Goal: Task Accomplishment & Management: Use online tool/utility

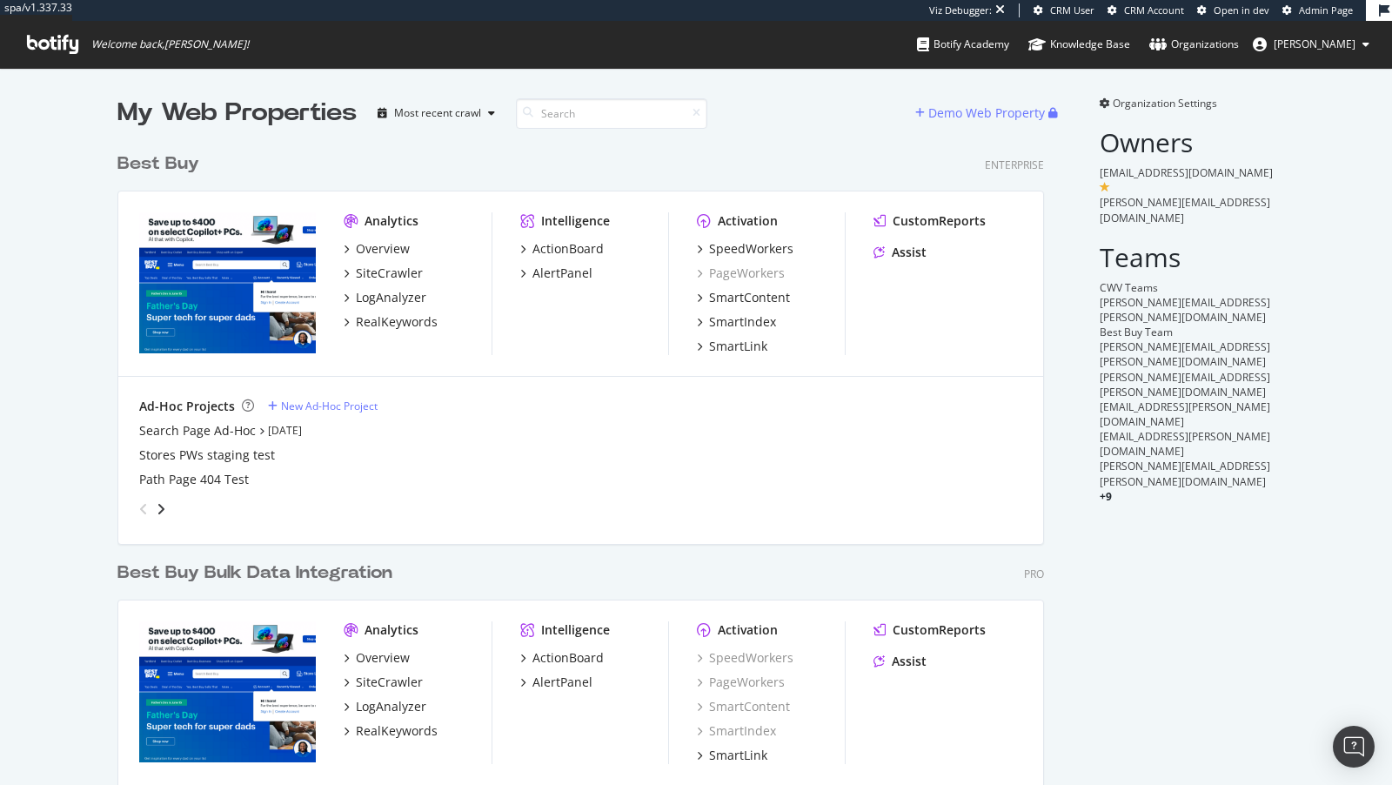
scroll to position [785, 1392]
click at [398, 268] on div "SiteCrawler" at bounding box center [389, 272] width 67 height 17
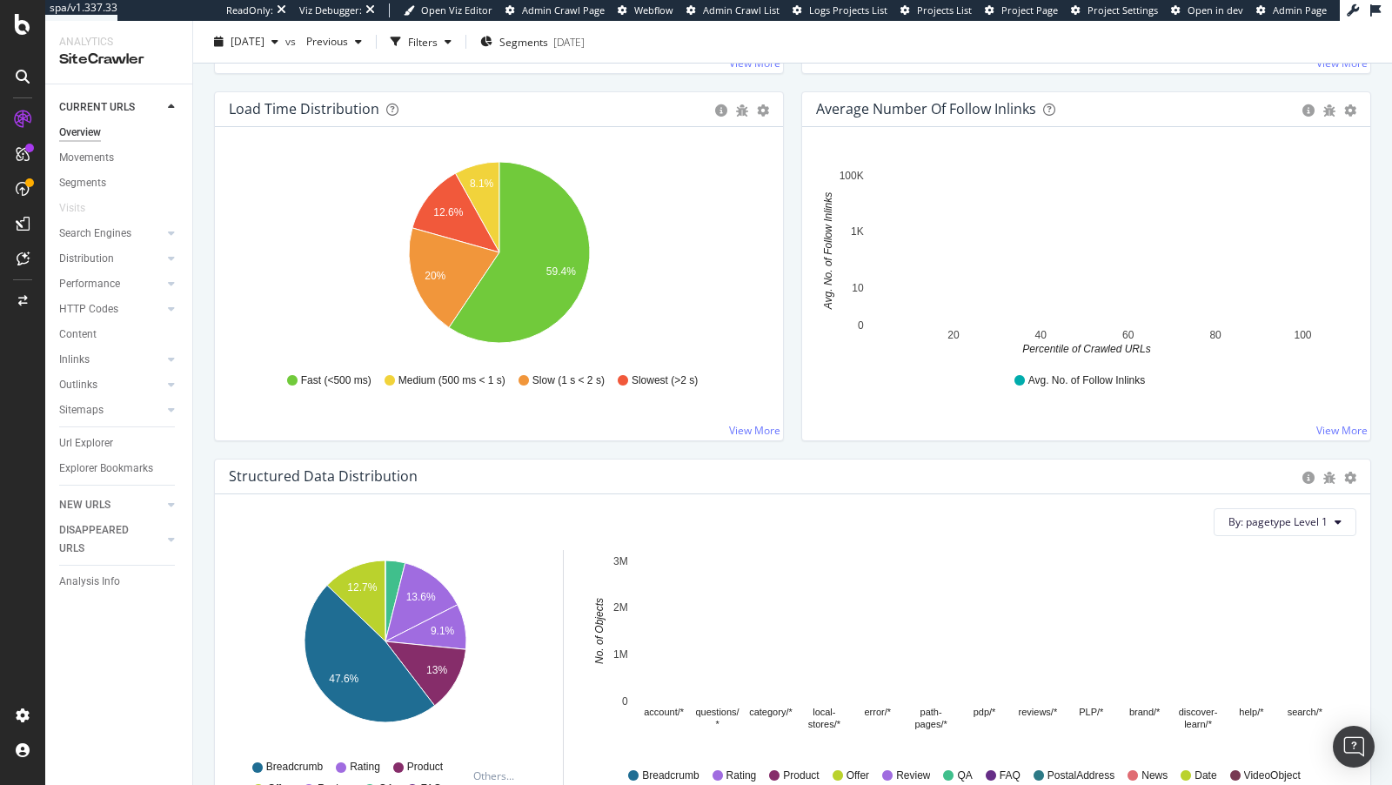
scroll to position [1754, 0]
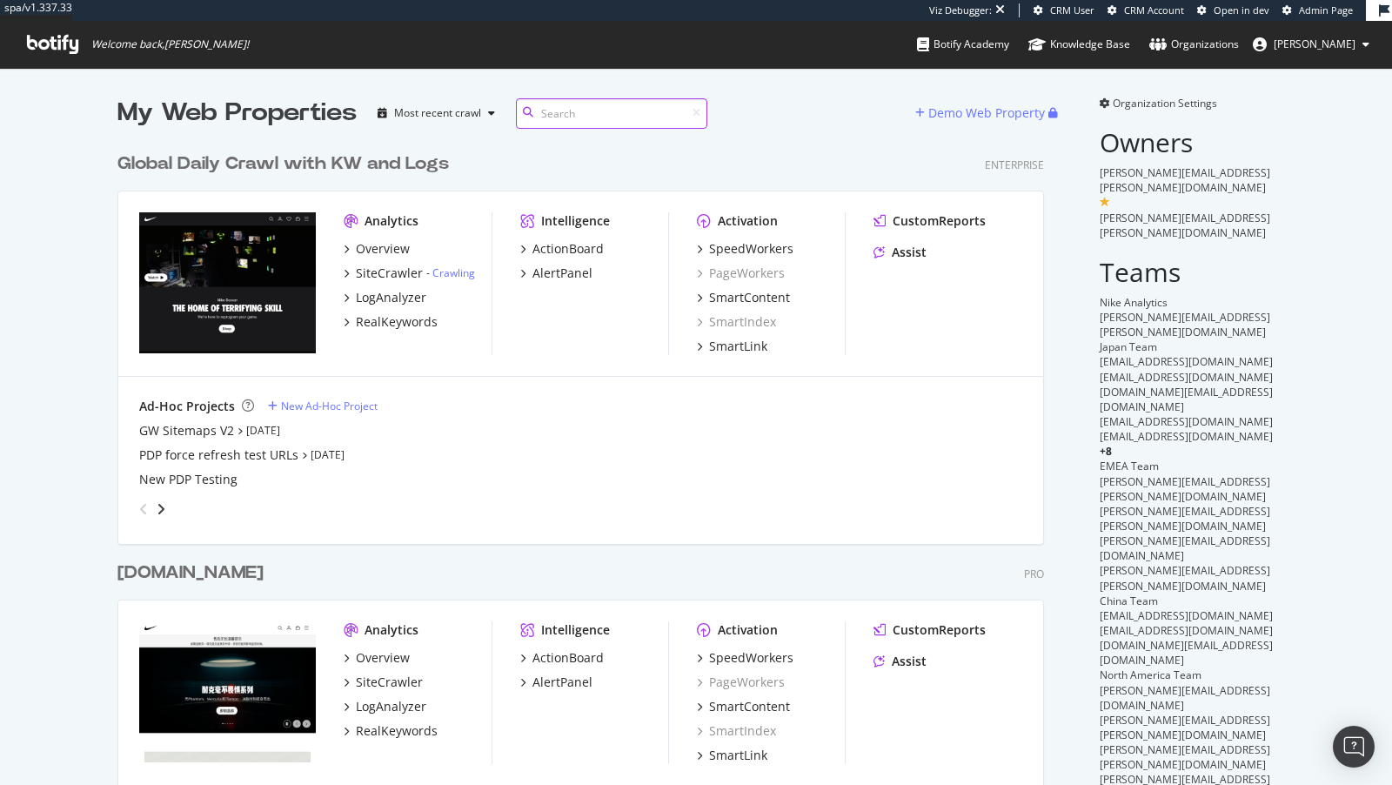
scroll to position [785, 1392]
click at [400, 300] on div "LogAnalyzer" at bounding box center [391, 297] width 70 height 17
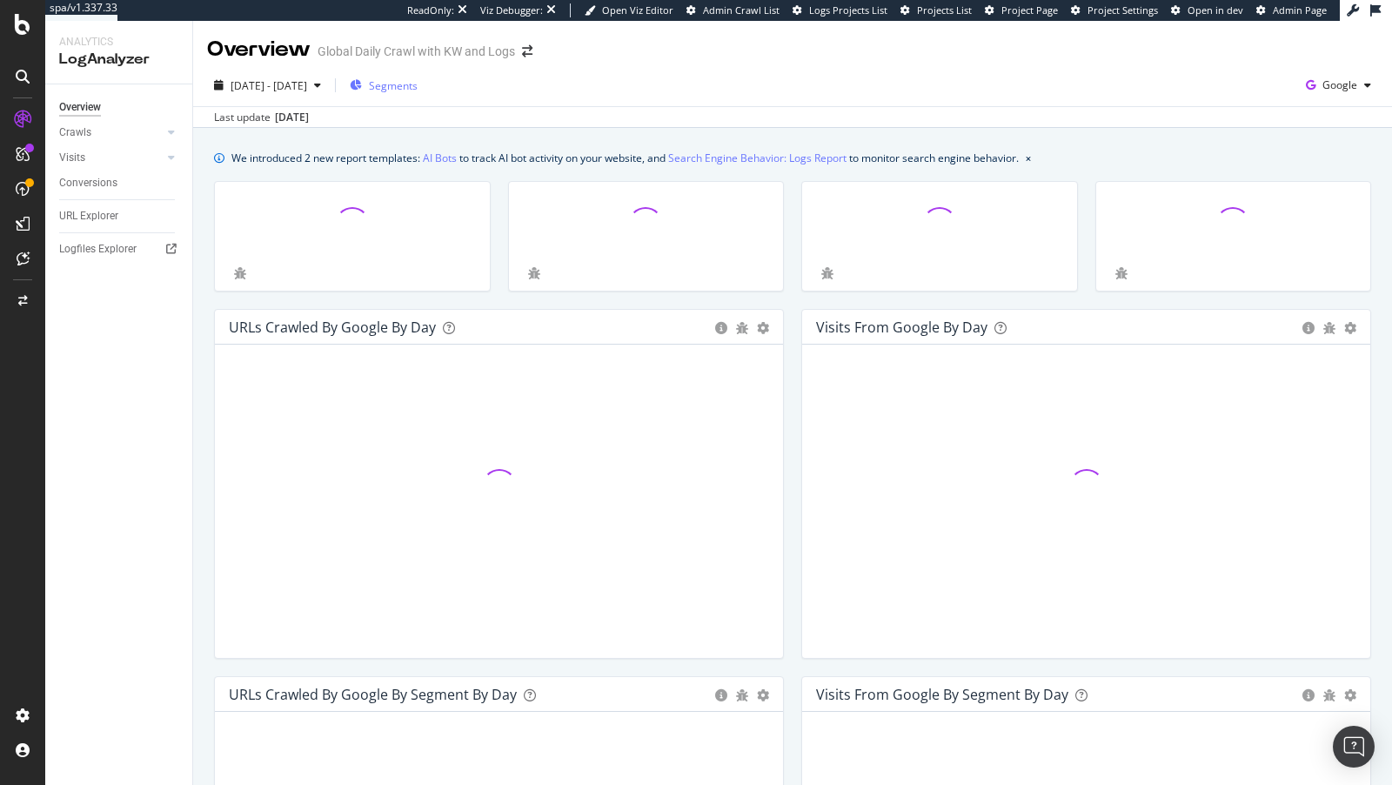
click at [418, 96] on div "Segments" at bounding box center [384, 85] width 68 height 26
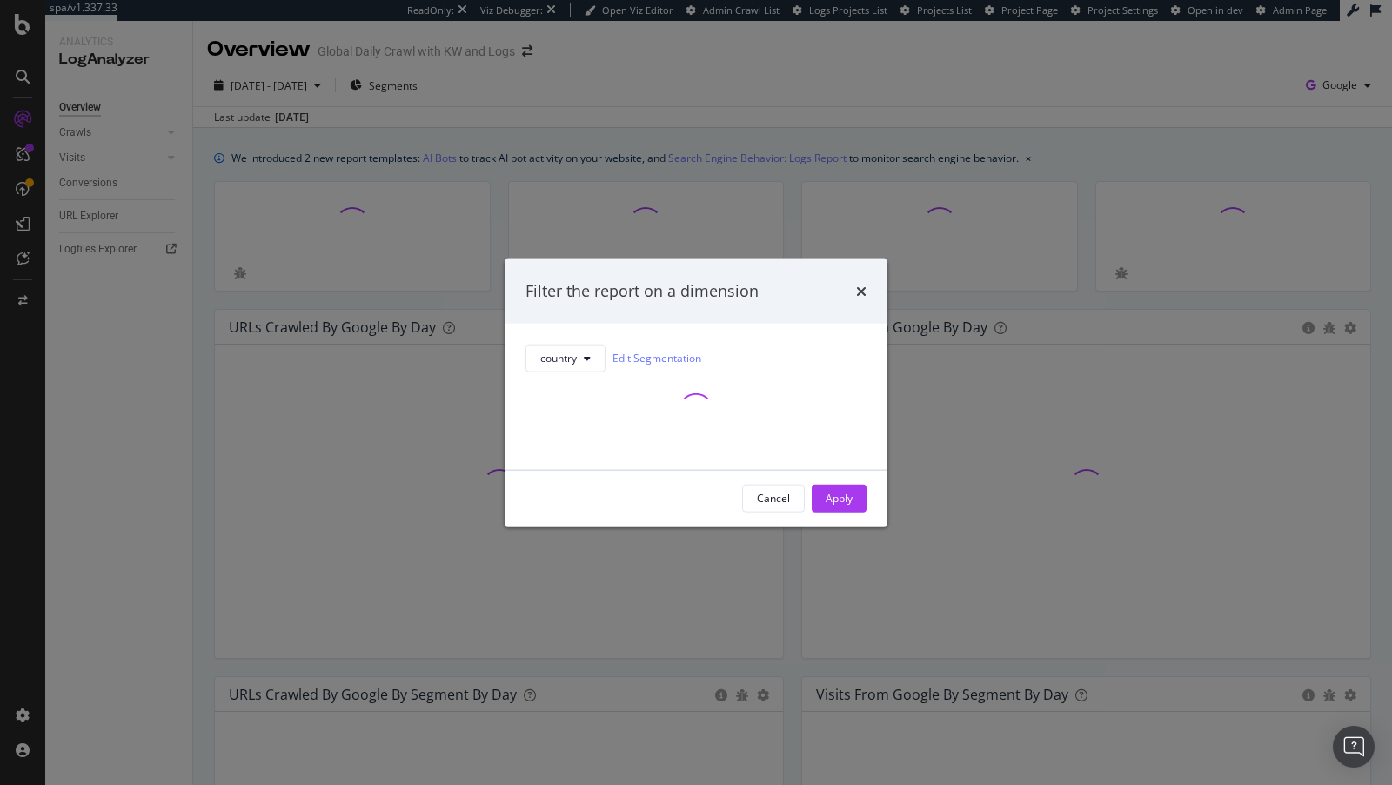
click at [581, 371] on div "modal" at bounding box center [695, 409] width 341 height 77
click at [576, 358] on span "country" at bounding box center [558, 358] width 37 height 15
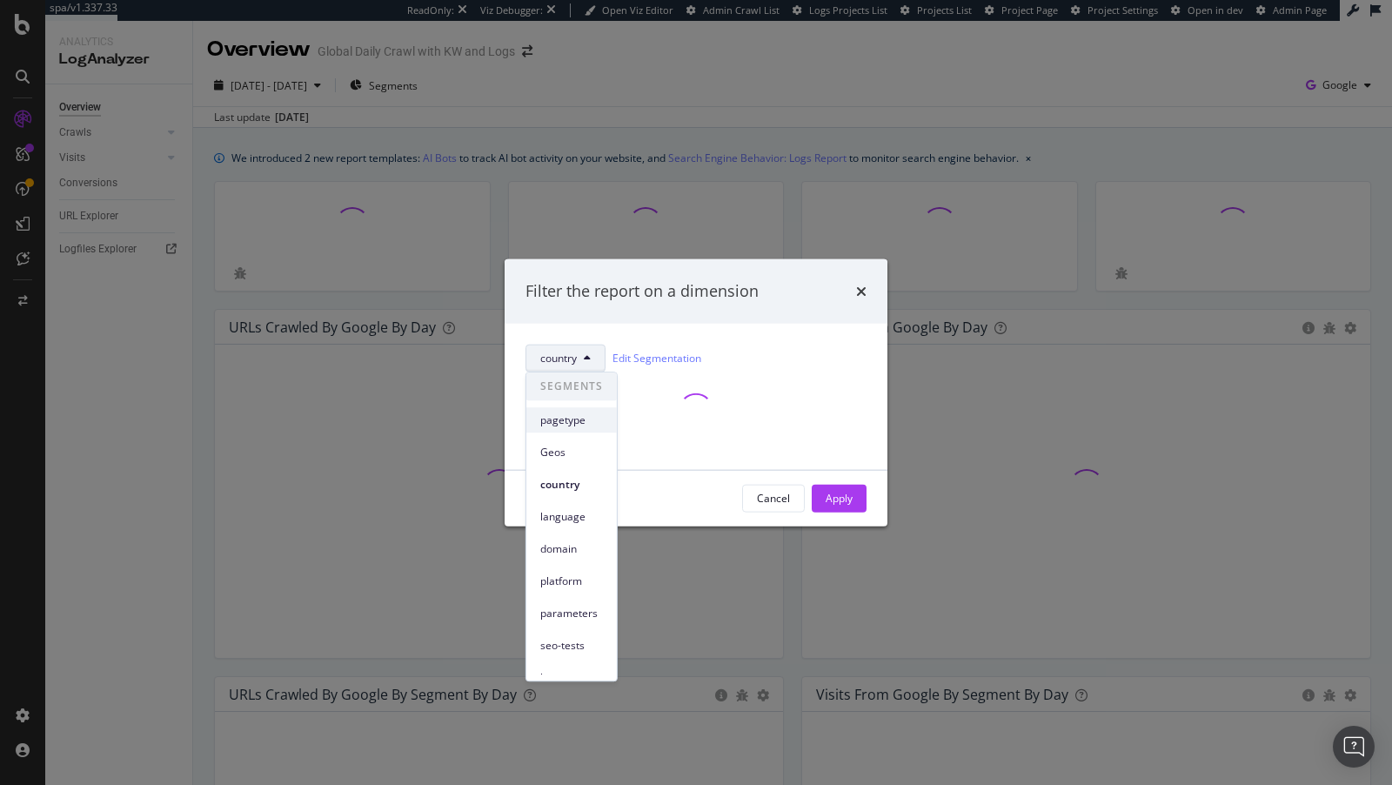
click at [570, 424] on span "pagetype" at bounding box center [571, 420] width 63 height 16
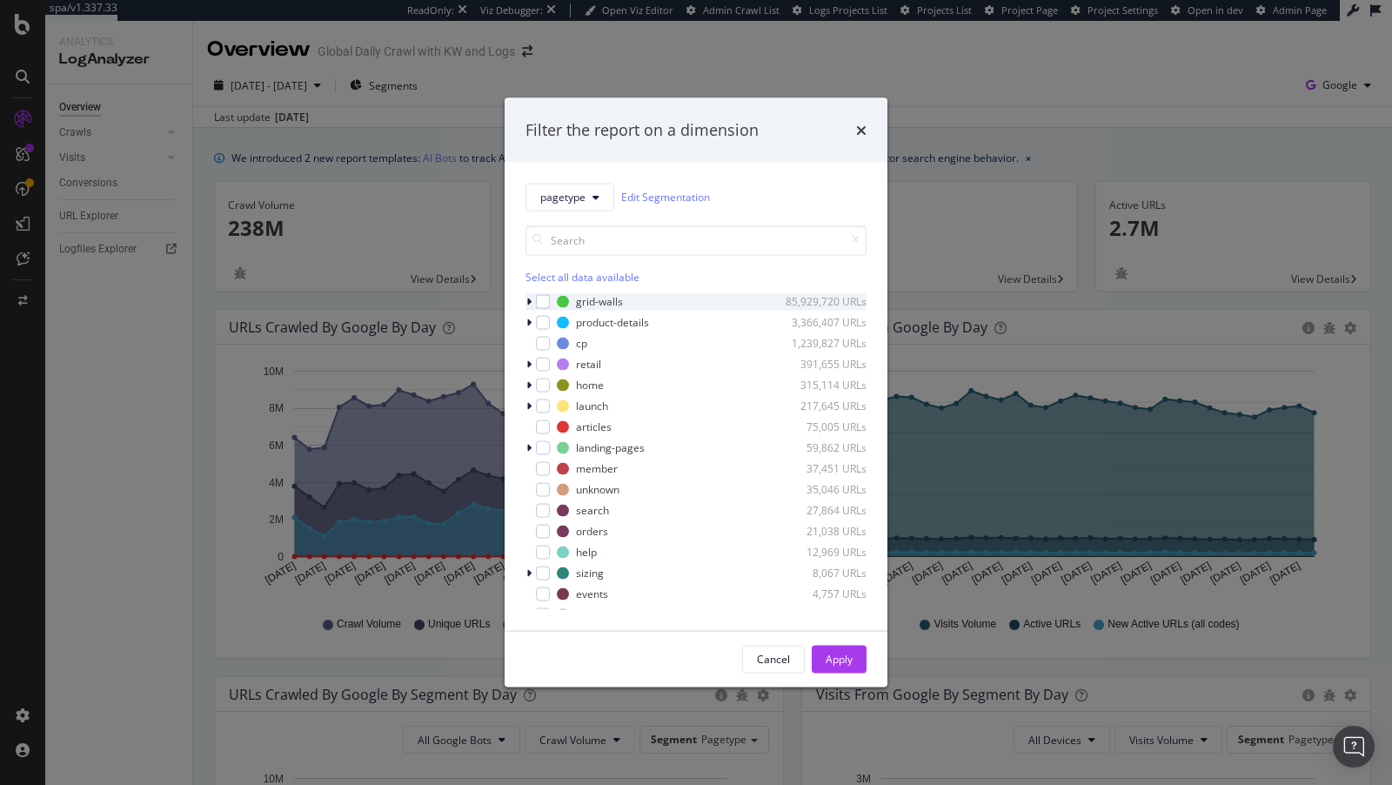
click at [528, 300] on icon "modal" at bounding box center [528, 301] width 5 height 10
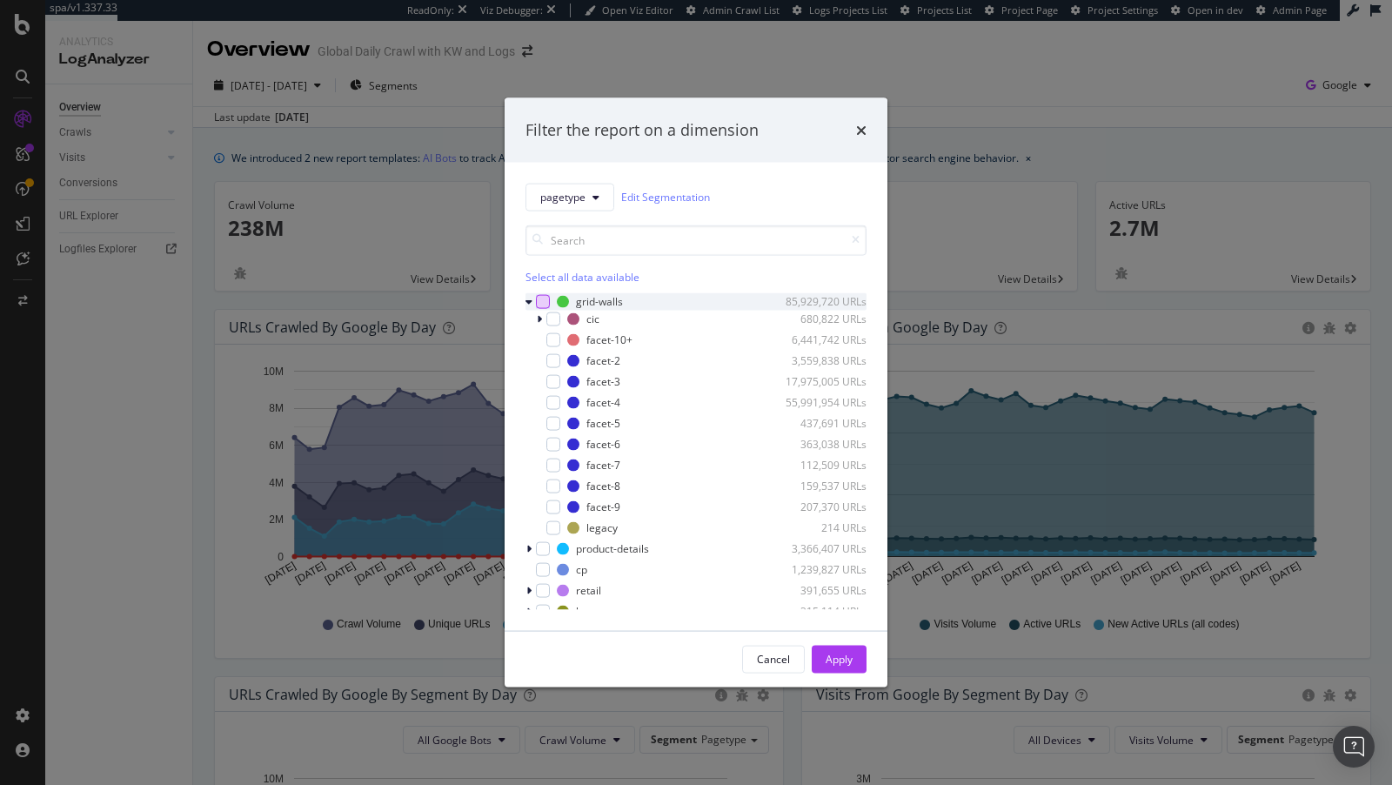
click at [545, 301] on div "modal" at bounding box center [543, 301] width 14 height 14
click at [551, 523] on icon "modal" at bounding box center [554, 527] width 8 height 9
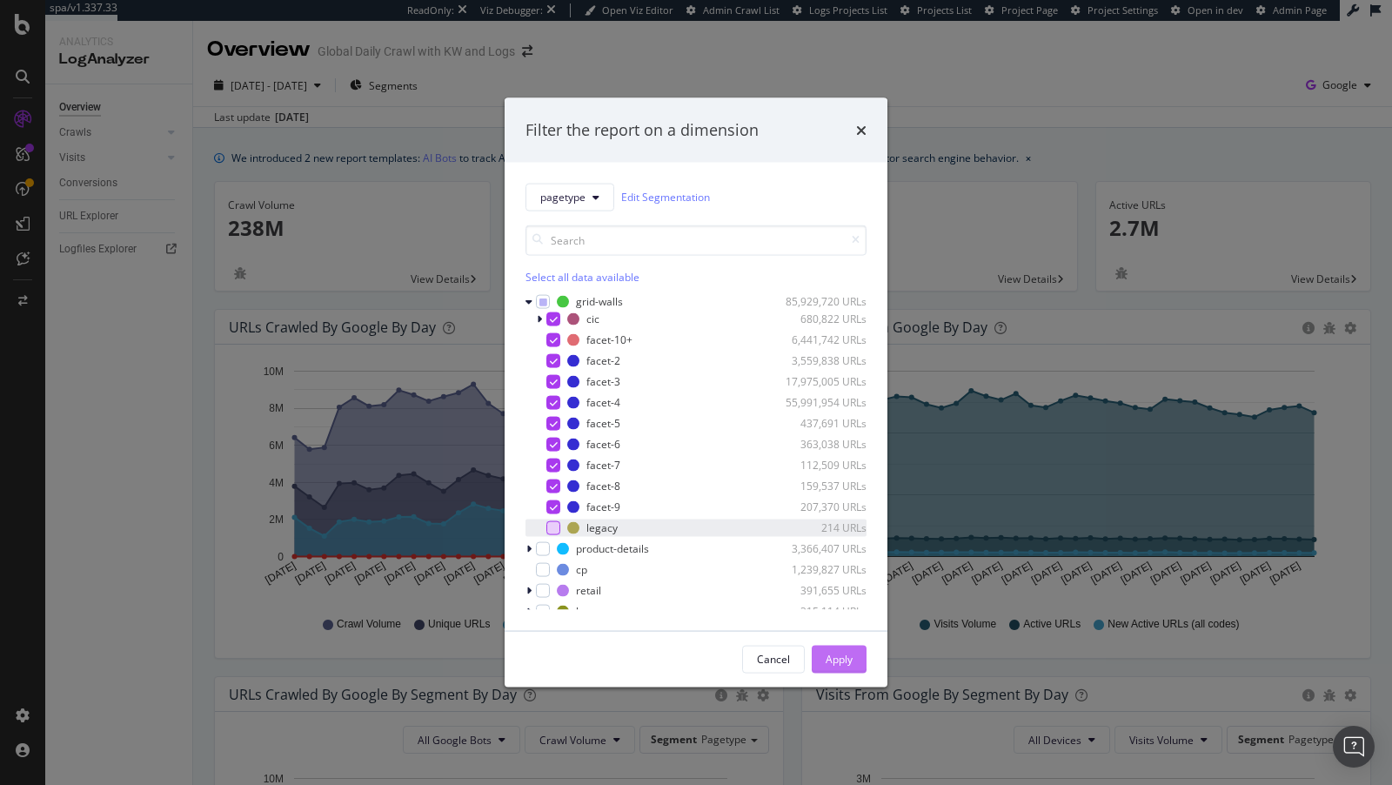
click at [862, 662] on button "Apply" at bounding box center [839, 659] width 55 height 28
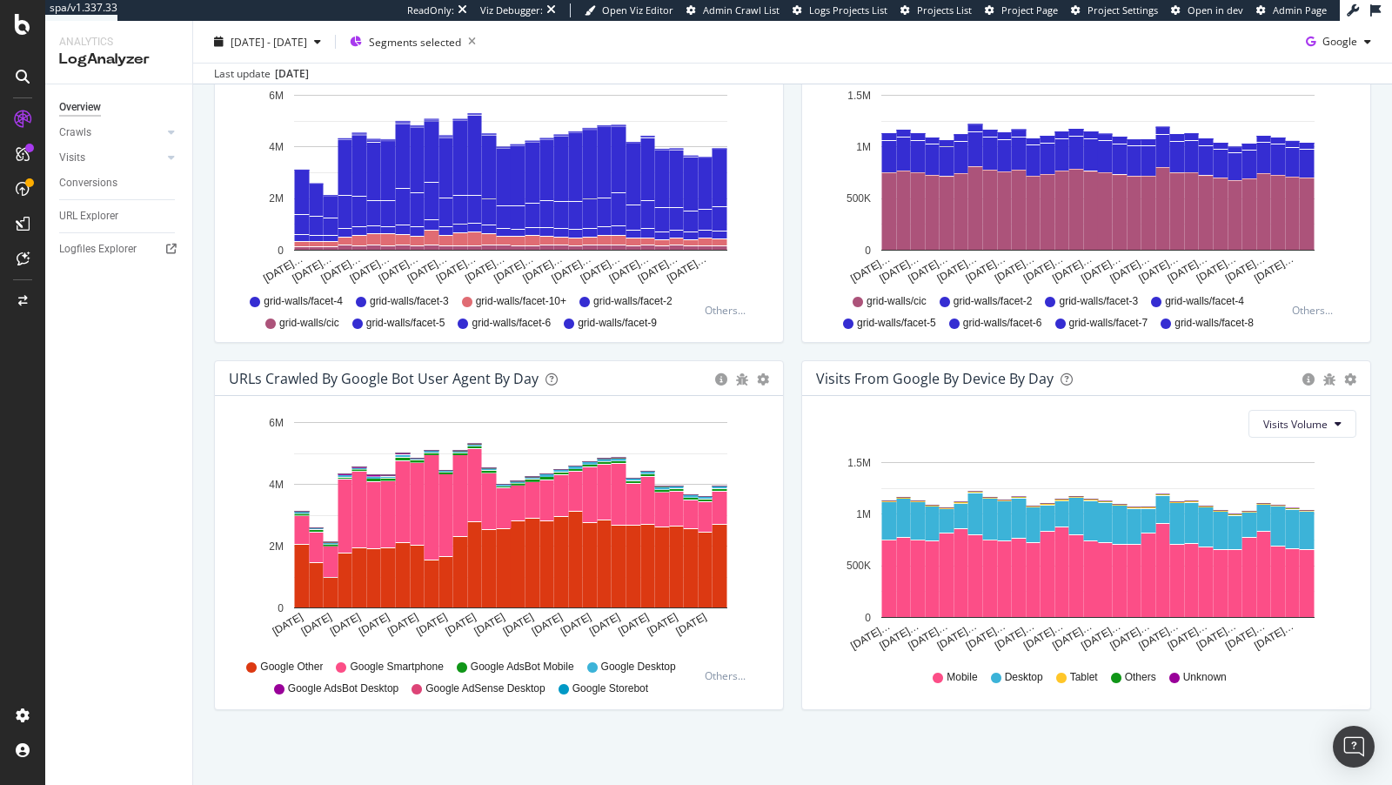
scroll to position [615, 0]
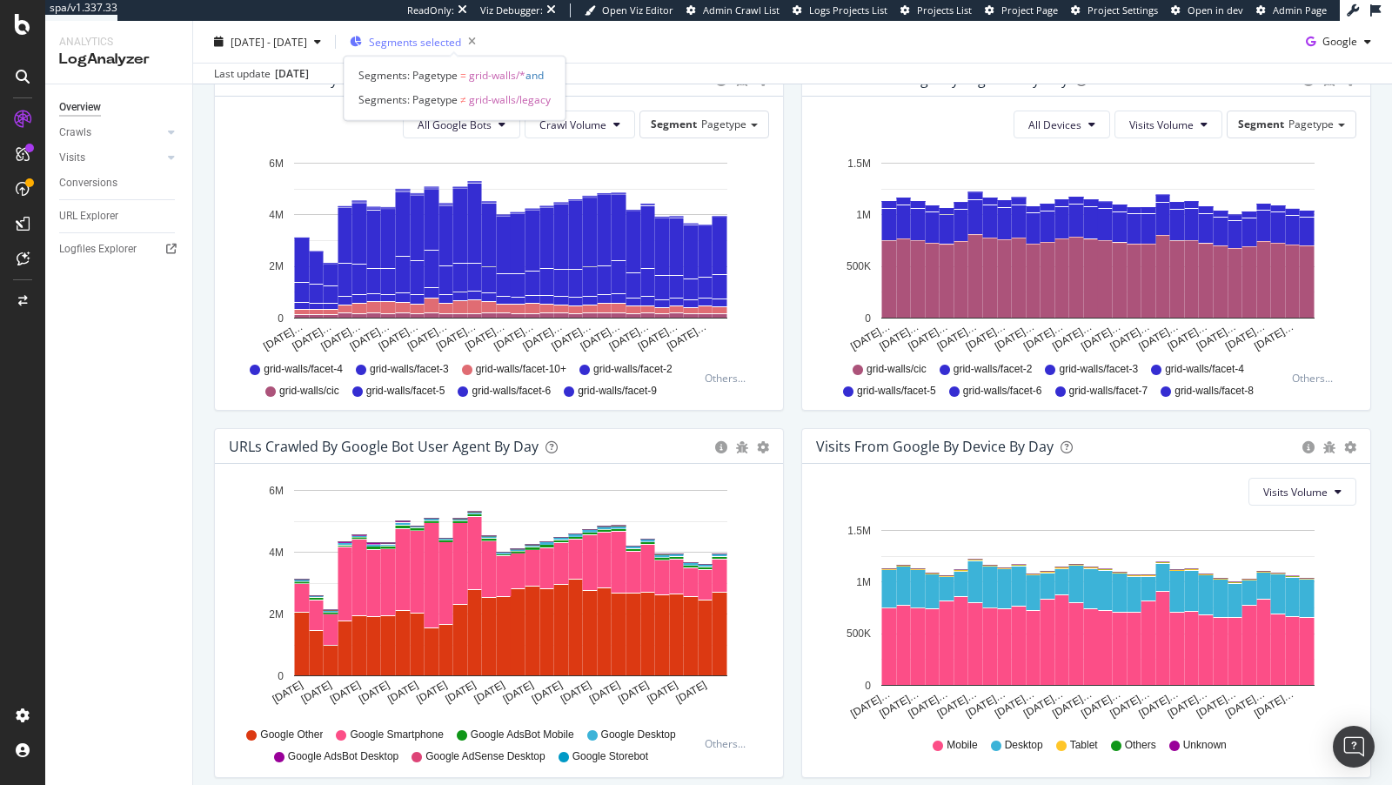
click at [461, 49] on span "Segments selected" at bounding box center [415, 41] width 92 height 15
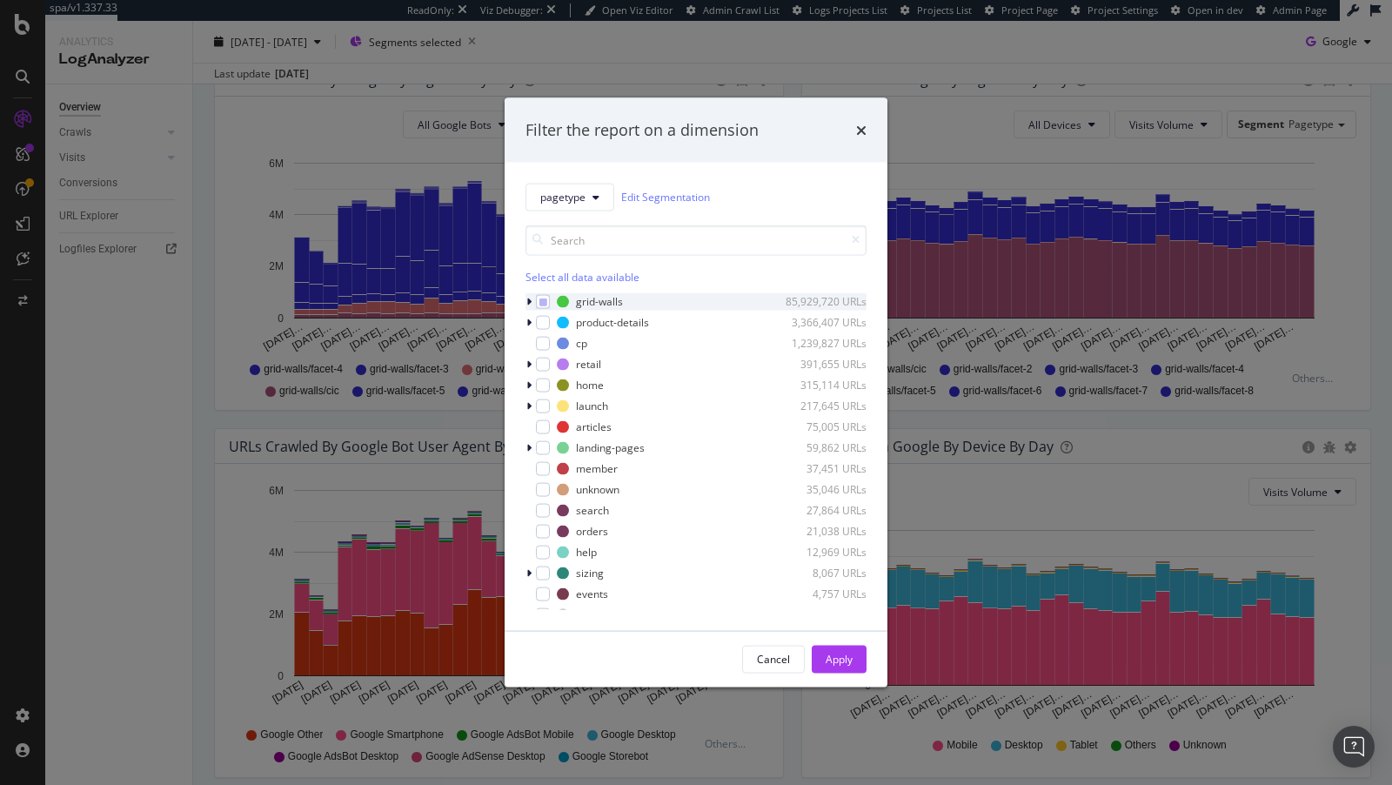
click at [528, 299] on icon "modal" at bounding box center [528, 301] width 5 height 10
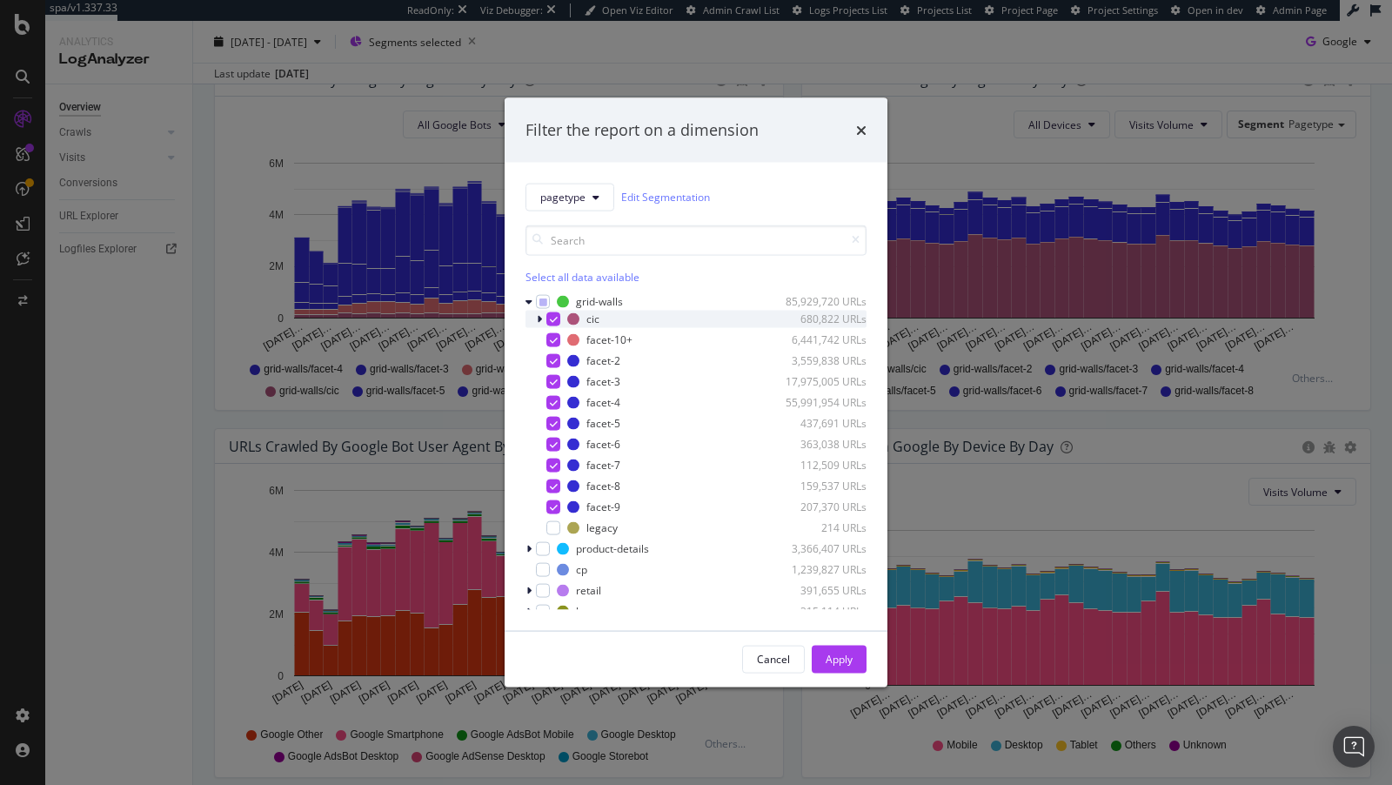
click at [538, 319] on icon "modal" at bounding box center [539, 318] width 5 height 10
click at [221, 453] on div "Filter the report on a dimension pagetype Edit Segmentation Select all data ava…" at bounding box center [696, 392] width 1392 height 785
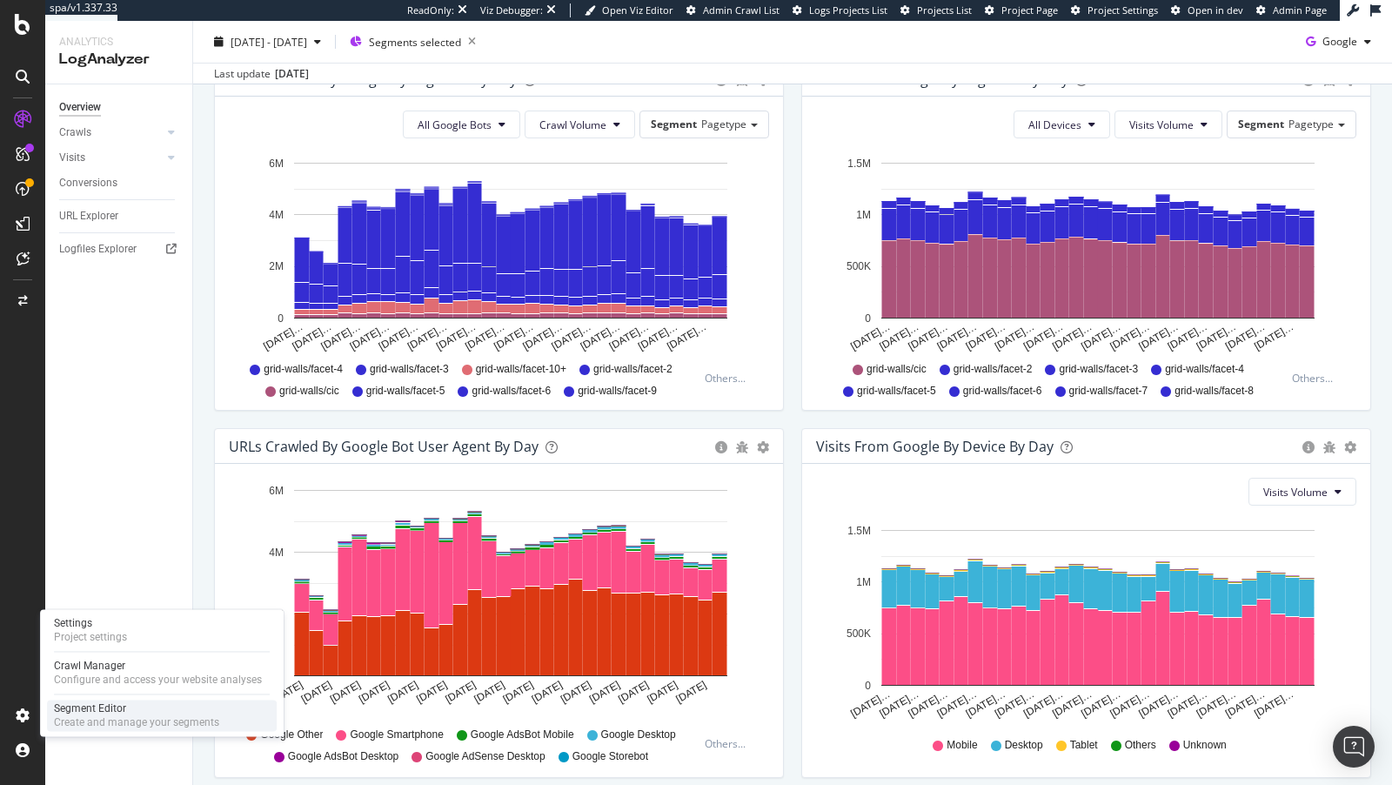
click at [117, 707] on div "Segment Editor" at bounding box center [136, 708] width 165 height 14
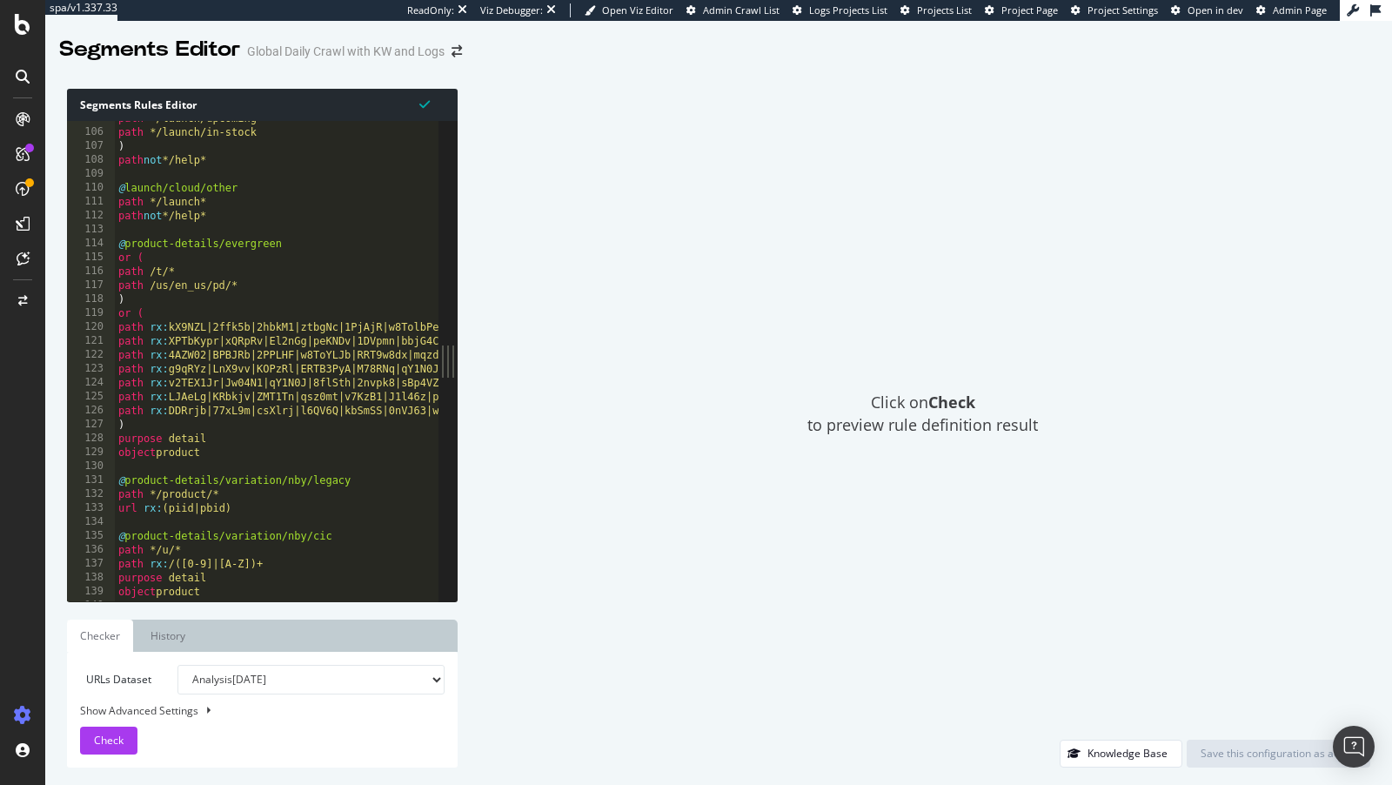
scroll to position [390, 0]
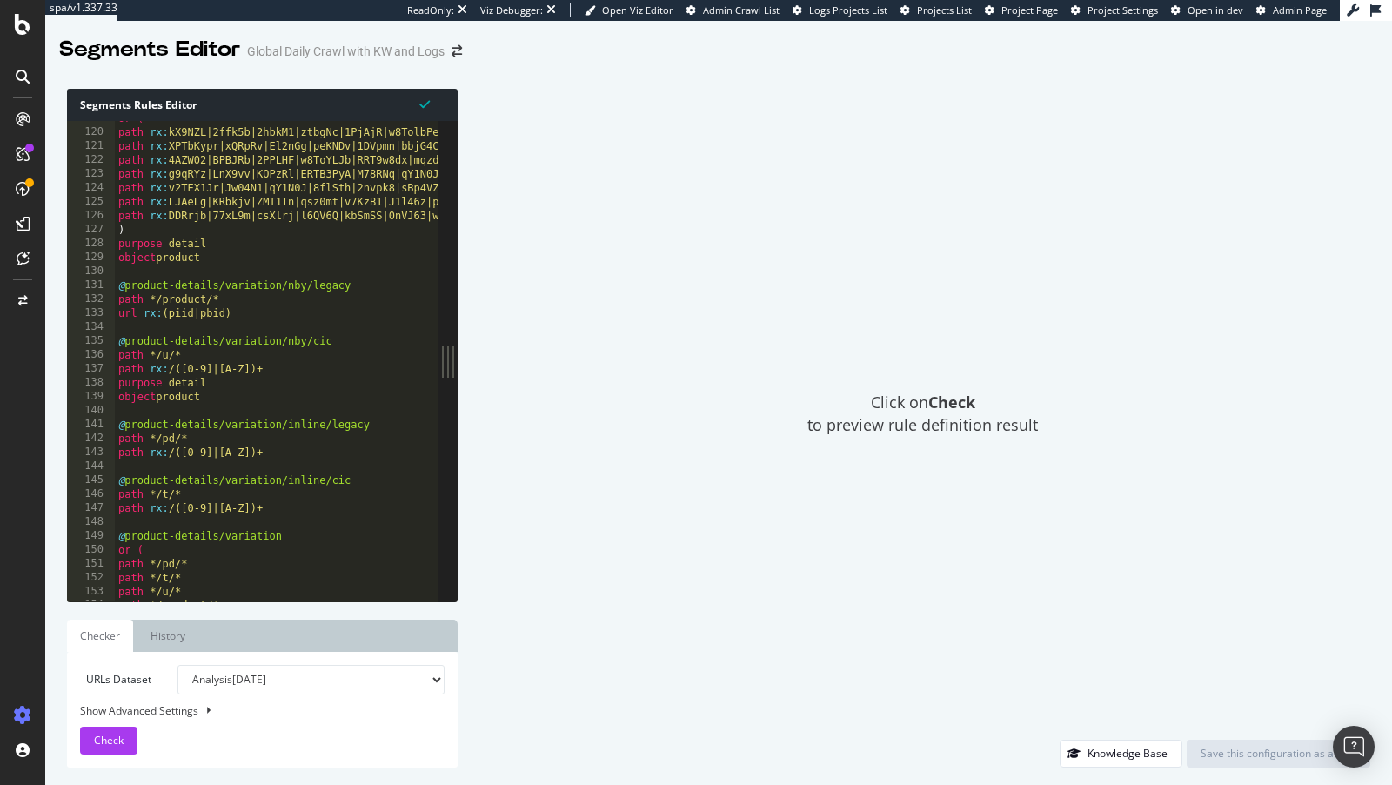
type textarea "url rx:(piid|pbid)"
click at [358, 308] on div "or ( path rx : kX9NZL|2ffk5b|2hbkM1|ztbgNc|1PjAjR|w8TolbPe|rJTGV0Vy|OGw8ny|3728…" at bounding box center [506, 365] width 783 height 509
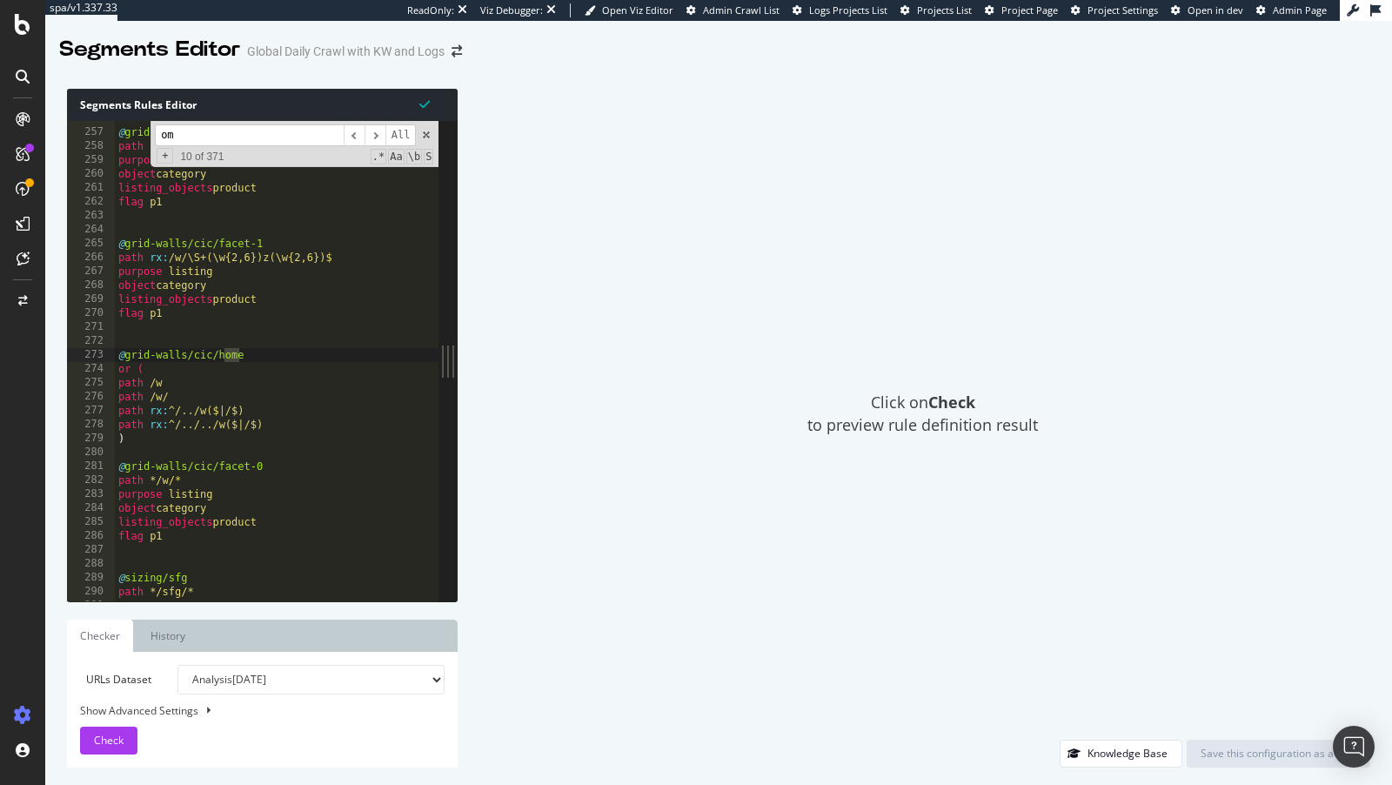
type input "o"
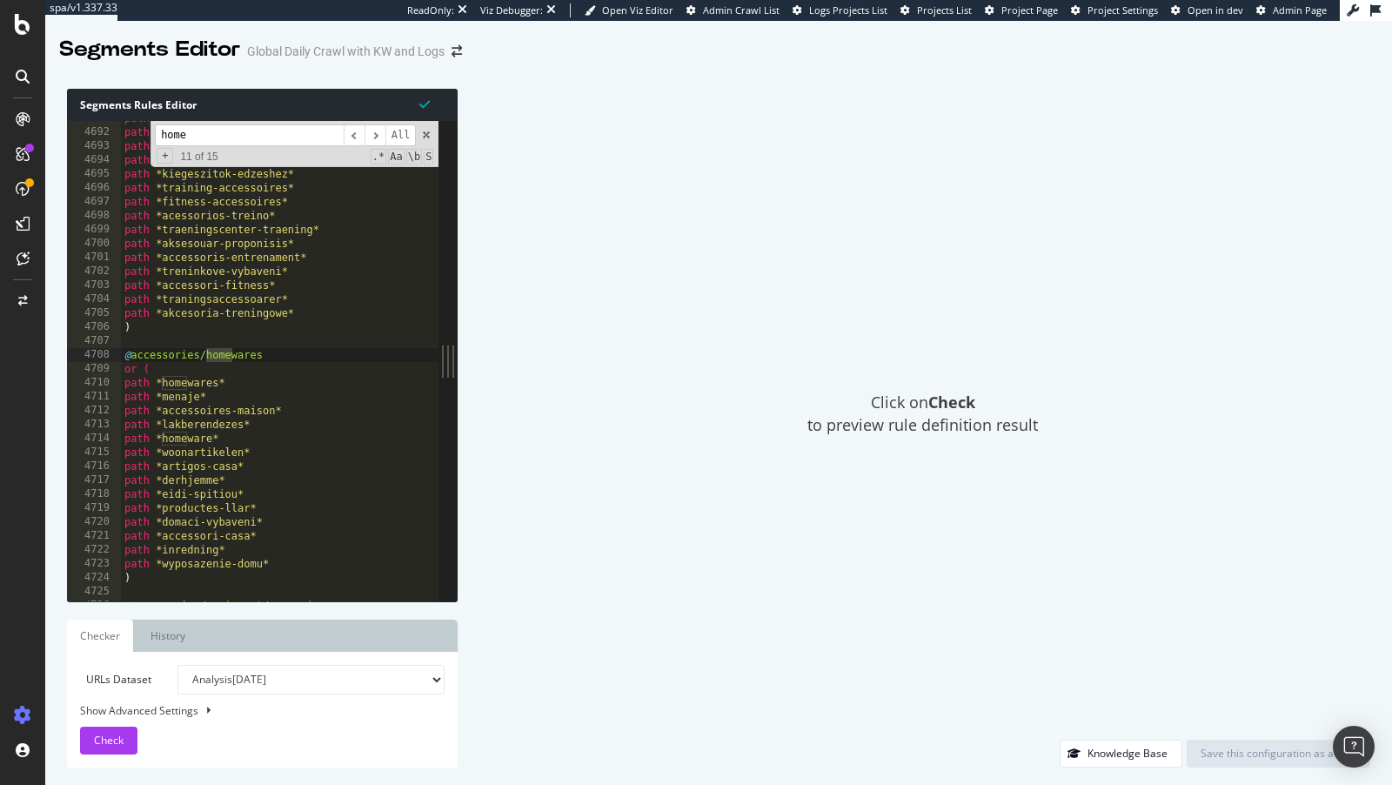
scroll to position [15427, 0]
click at [161, 133] on input "home" at bounding box center [249, 135] width 189 height 22
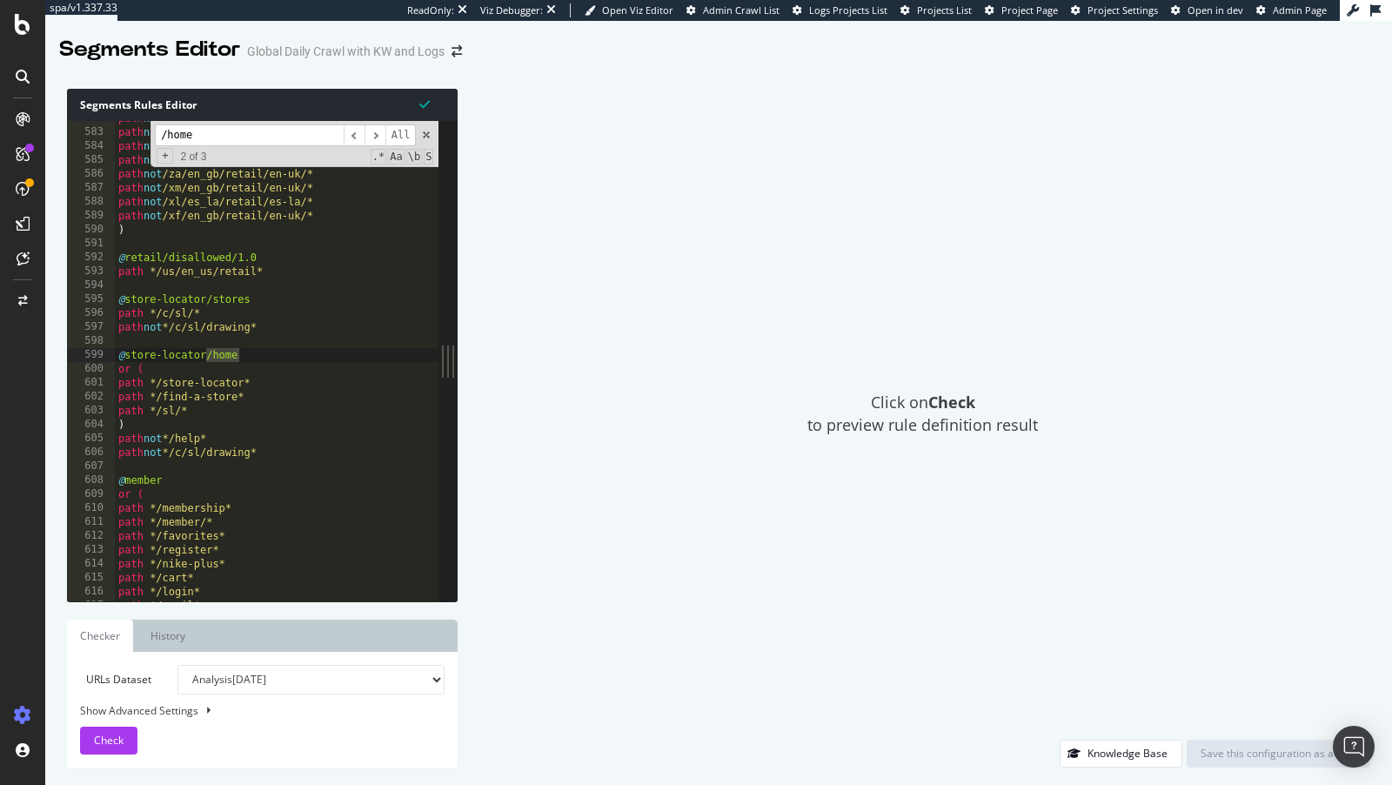
scroll to position [1913, 0]
type input "/home"
click at [355, 127] on span "​" at bounding box center [354, 135] width 21 height 22
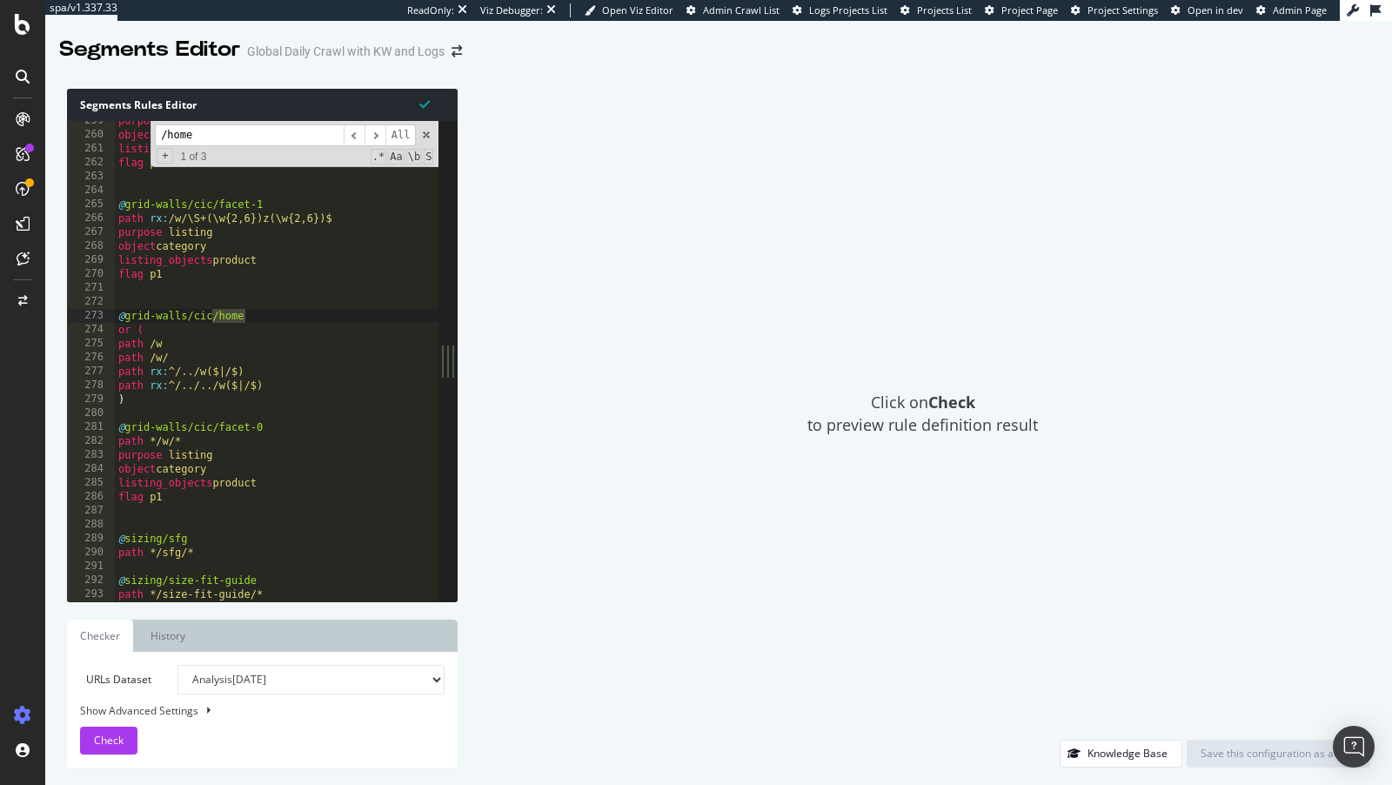
scroll to position [850, 0]
click at [215, 429] on div "purpose listing object category listing_objects product flag p1 @ grid-walls/ci…" at bounding box center [506, 368] width 783 height 509
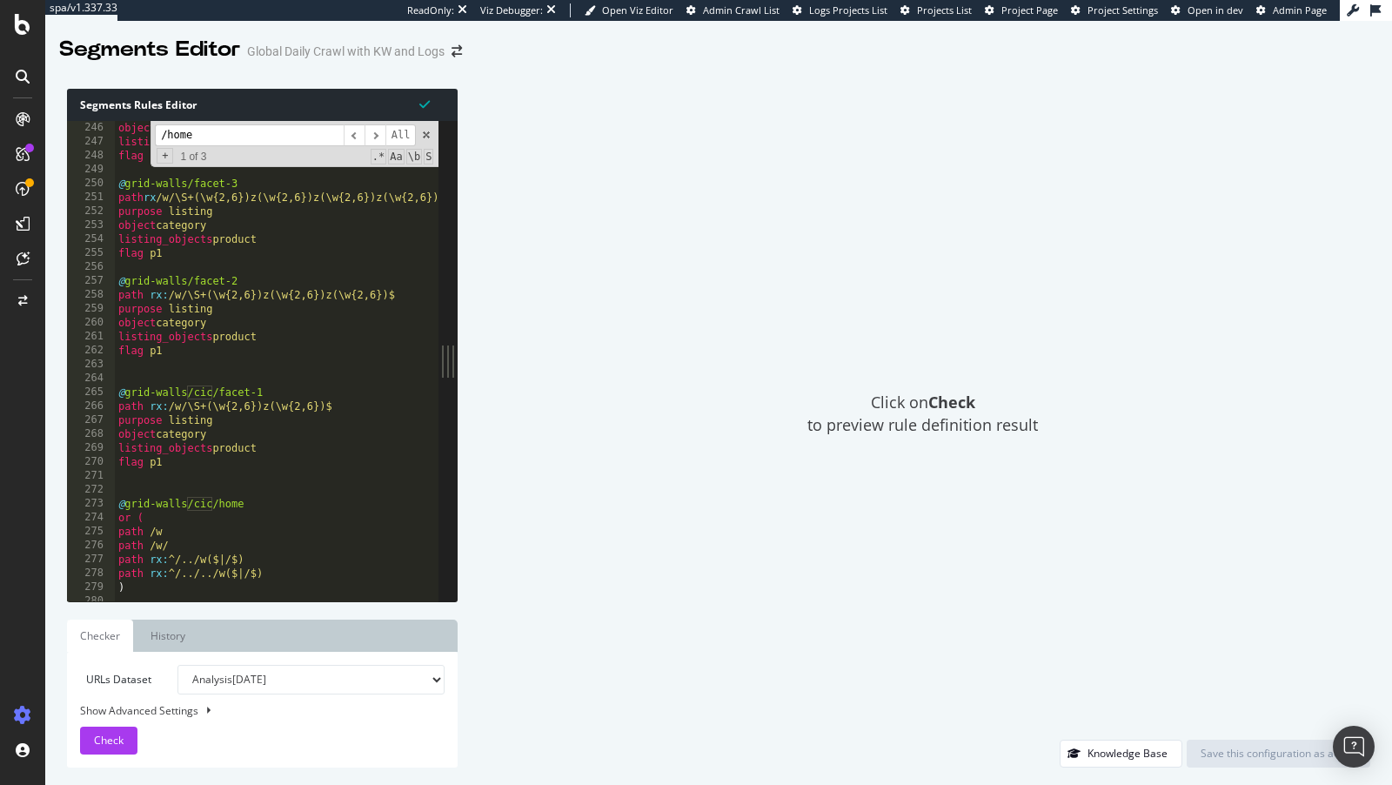
scroll to position [805, 0]
click at [213, 386] on div "object category listing_objects product flag p1 @ grid-walls/facet-3 path rx /w…" at bounding box center [506, 375] width 783 height 509
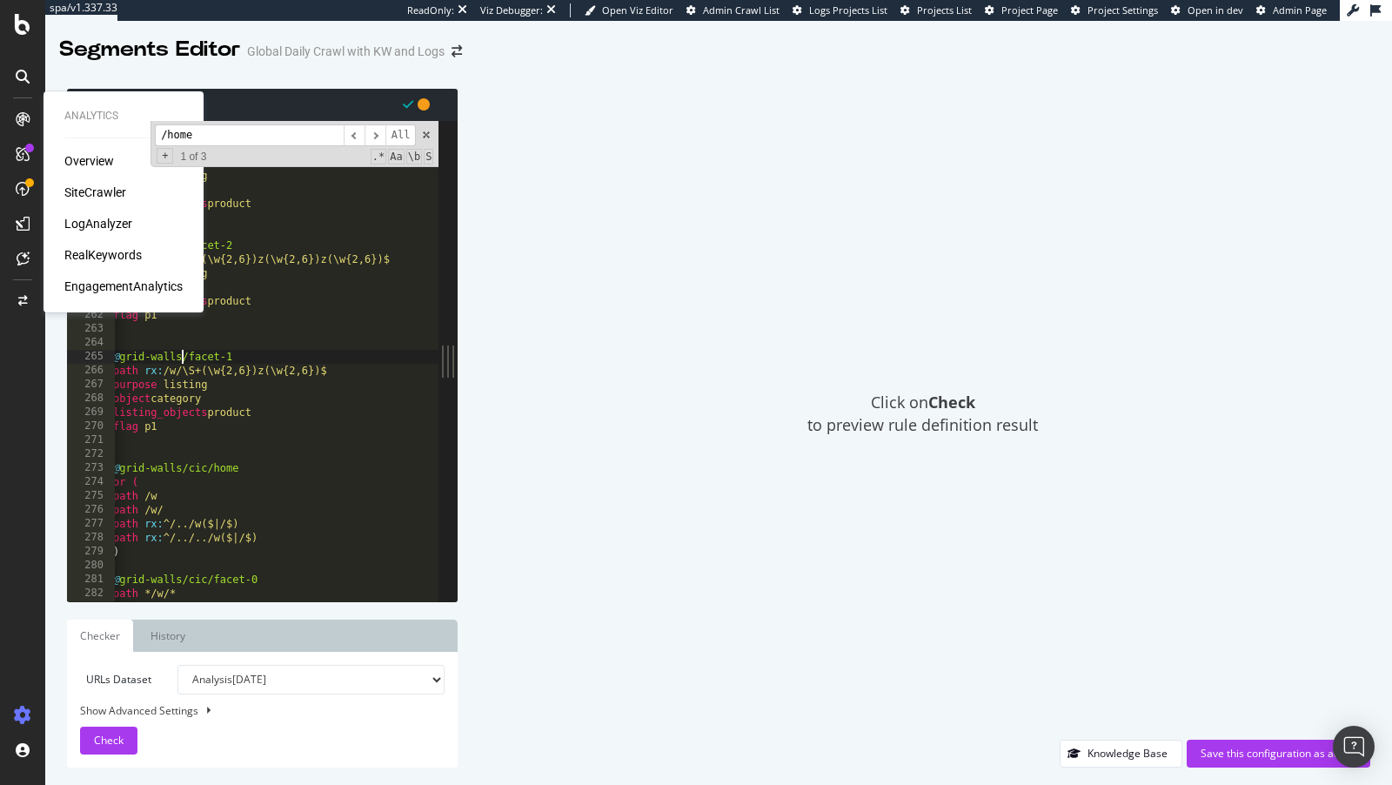
click at [105, 218] on div "LogAnalyzer" at bounding box center [98, 223] width 68 height 17
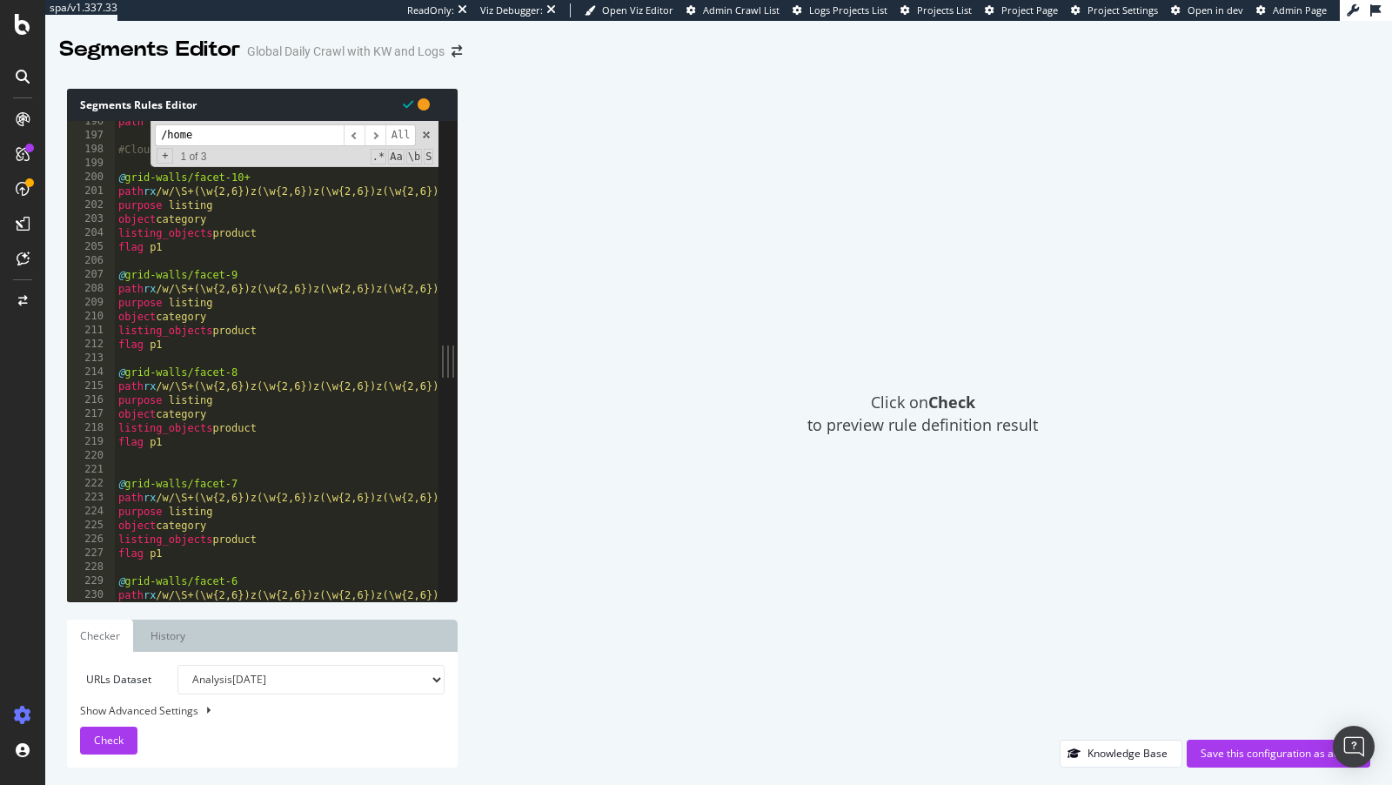
scroll to position [0, 0]
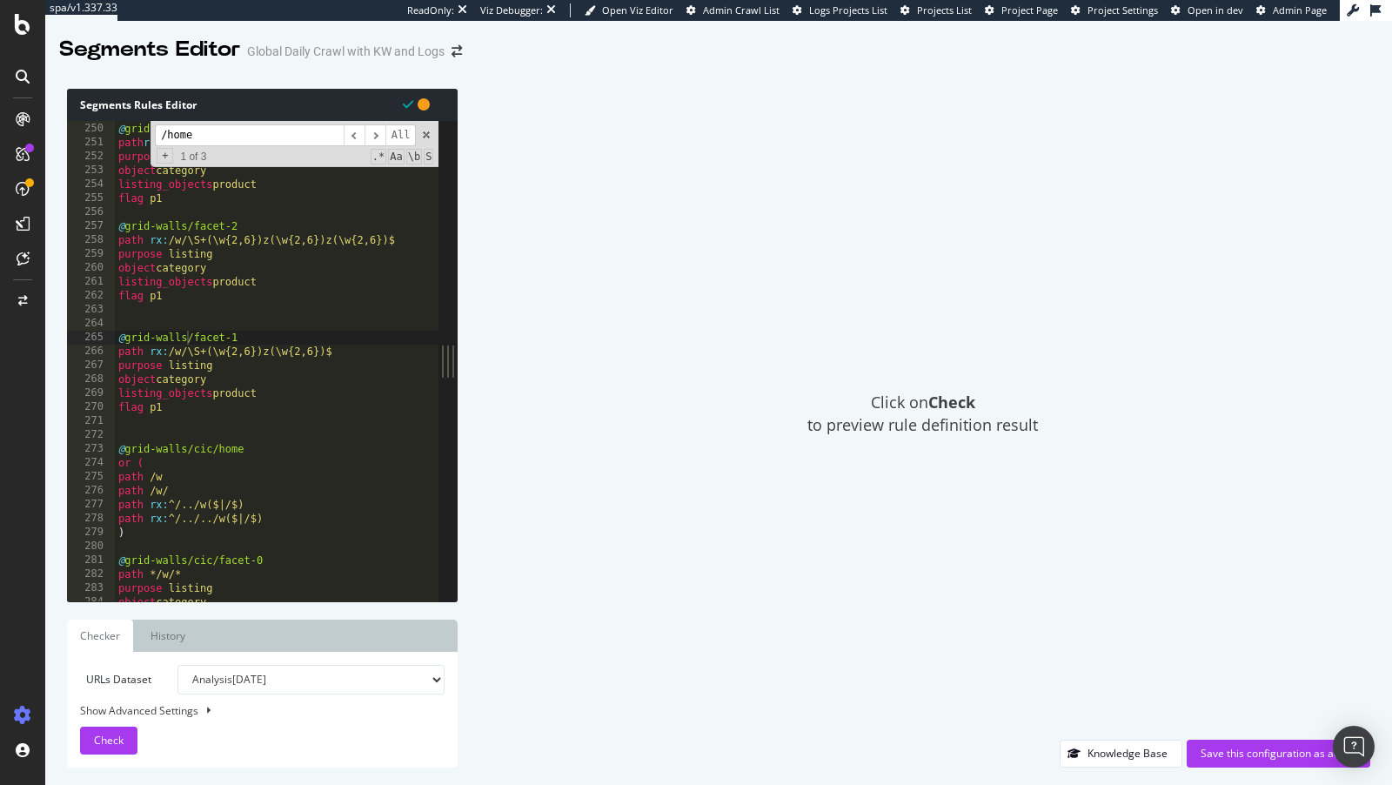
click at [210, 444] on div "@ grid-walls/facet-3 path rx /w/\S+(\w{2,6})z(\w{2,6})z(\w{2,6})z(\w{2,6})$ pur…" at bounding box center [506, 362] width 783 height 509
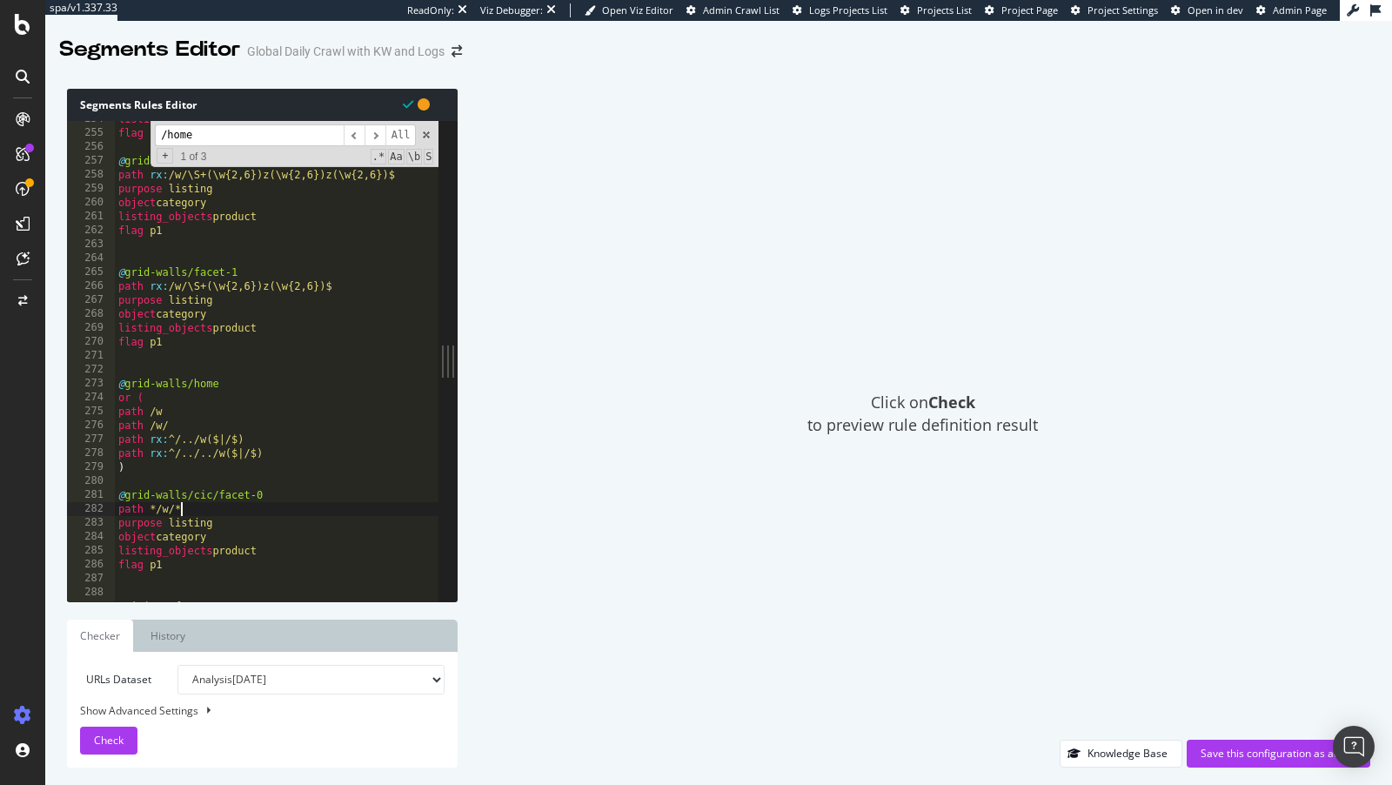
click at [208, 504] on div "listing_objects product flag p1 @ grid-walls/facet-2 path rx : /w/\S+(\w{2,6})z…" at bounding box center [506, 366] width 783 height 509
click at [208, 503] on div "listing_objects product flag p1 @ grid-walls/facet-2 path rx : /w/\S+(\w{2,6})z…" at bounding box center [506, 366] width 783 height 509
drag, startPoint x: 209, startPoint y: 498, endPoint x: 190, endPoint y: 497, distance: 19.2
click at [190, 497] on div "listing_objects product flag p1 @ grid-walls/facet-2 path rx : /w/\S+(\w{2,6})z…" at bounding box center [506, 366] width 783 height 509
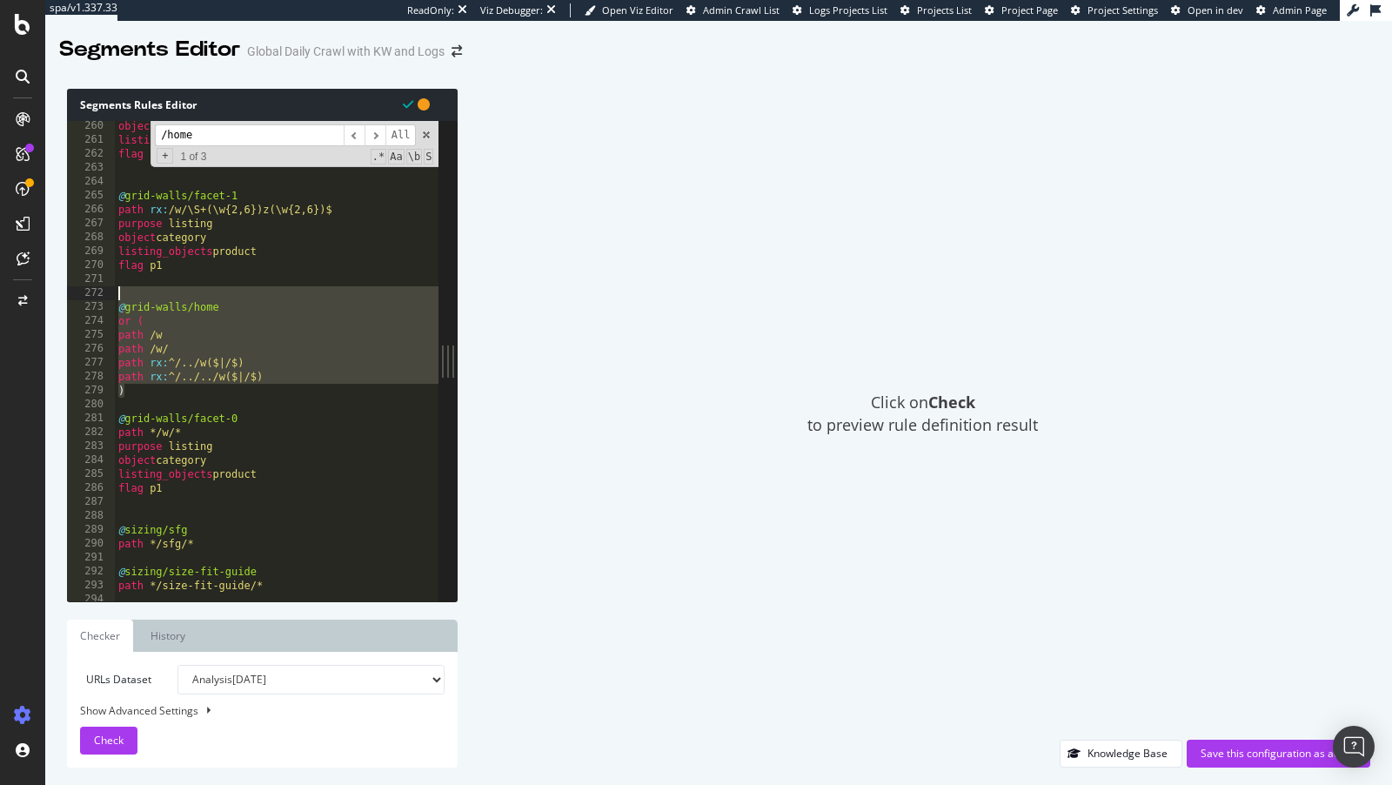
drag, startPoint x: 164, startPoint y: 395, endPoint x: 97, endPoint y: 295, distance: 120.9
click at [97, 295] on div "@grid-walls/facet-0 260 261 262 263 264 265 266 267 268 269 270 271 272 273 274…" at bounding box center [252, 361] width 371 height 480
click at [137, 397] on div "object category listing_objects product flag p1 @ grid-walls/facet-1 path rx : …" at bounding box center [506, 373] width 783 height 509
drag, startPoint x: 137, startPoint y: 397, endPoint x: 94, endPoint y: 297, distance: 107.9
click at [94, 297] on div ") 260 261 262 263 264 265 266 267 268 269 270 271 272 273 274 275 276 277 278 2…" at bounding box center [252, 361] width 371 height 480
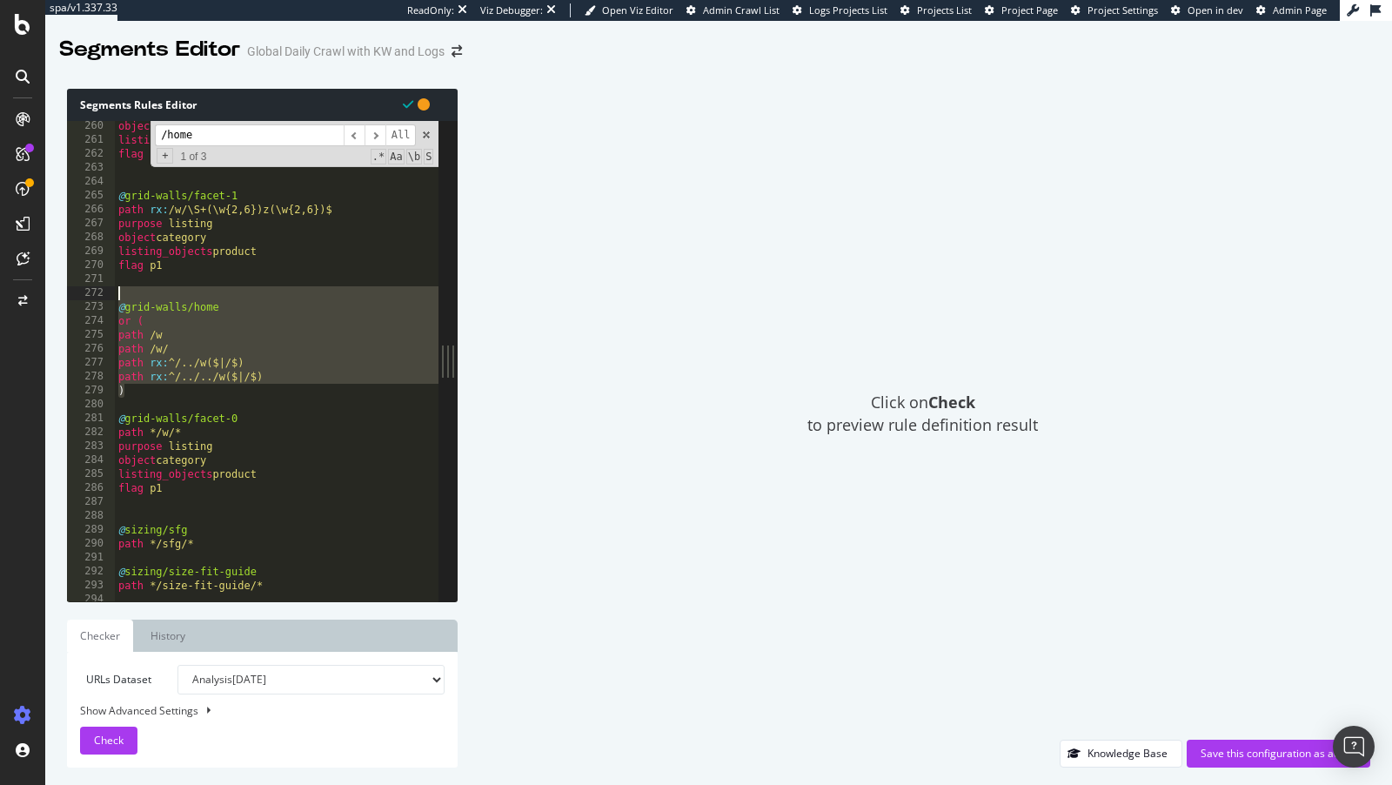
type textarea "@grid-walls/home"
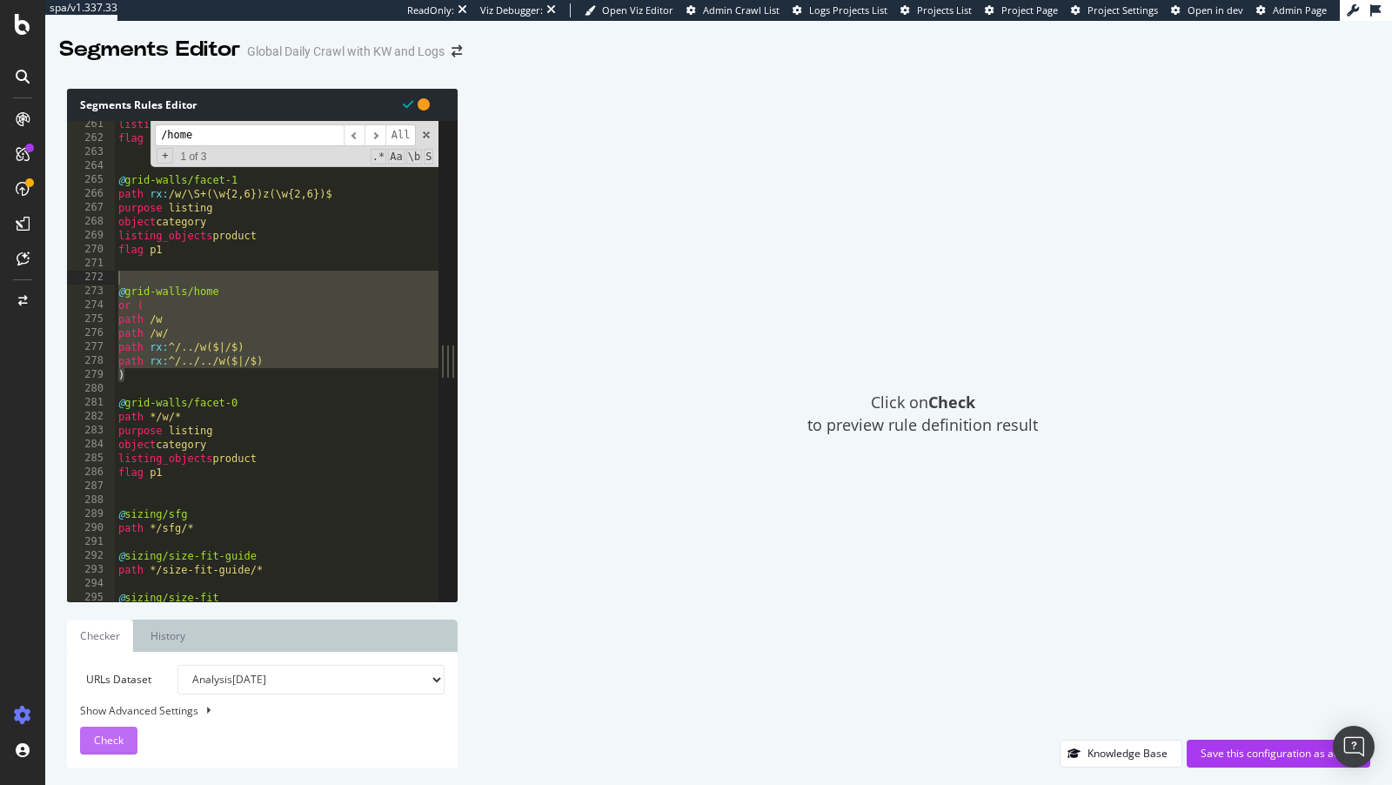
click at [117, 735] on span "Check" at bounding box center [109, 739] width 30 height 15
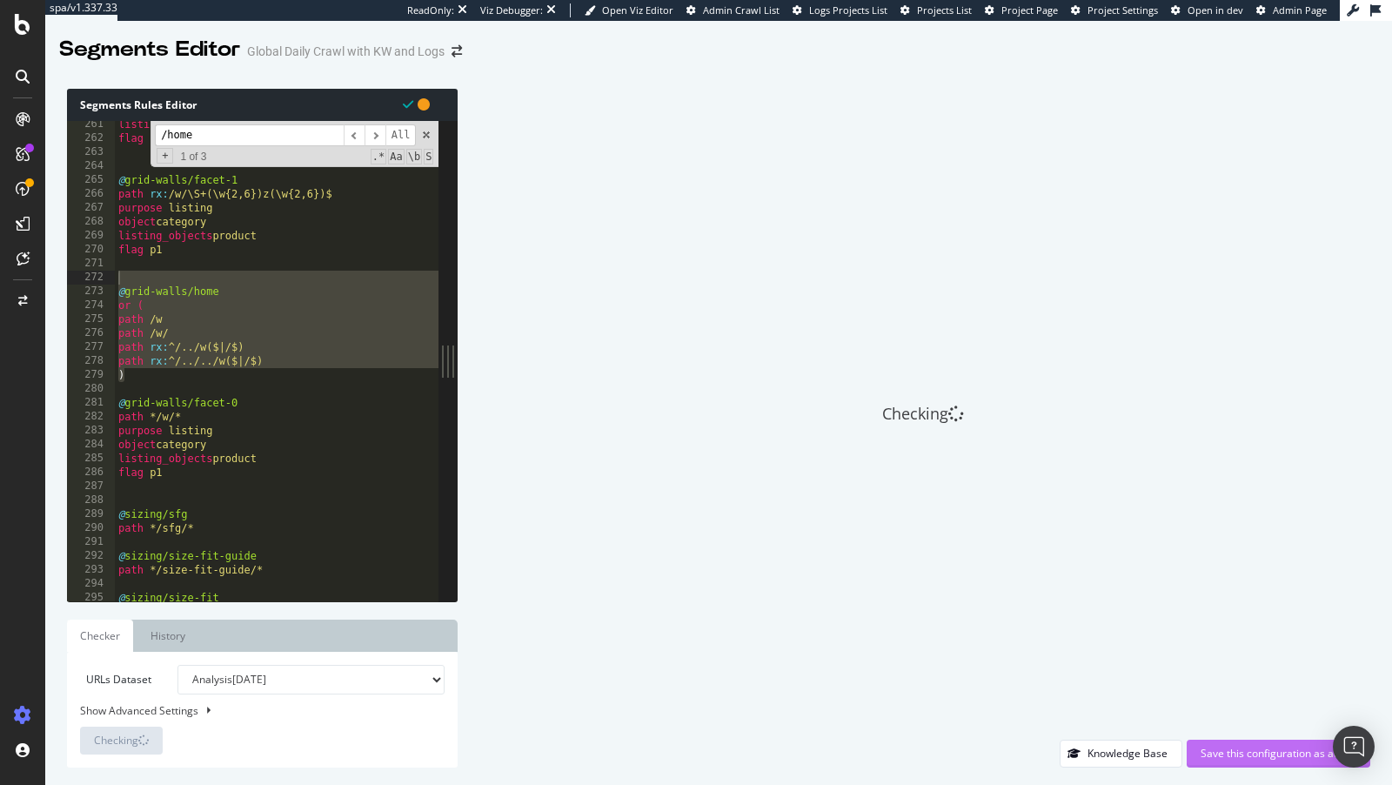
click at [1265, 757] on div "Save this configuration as active" at bounding box center [1278, 752] width 156 height 15
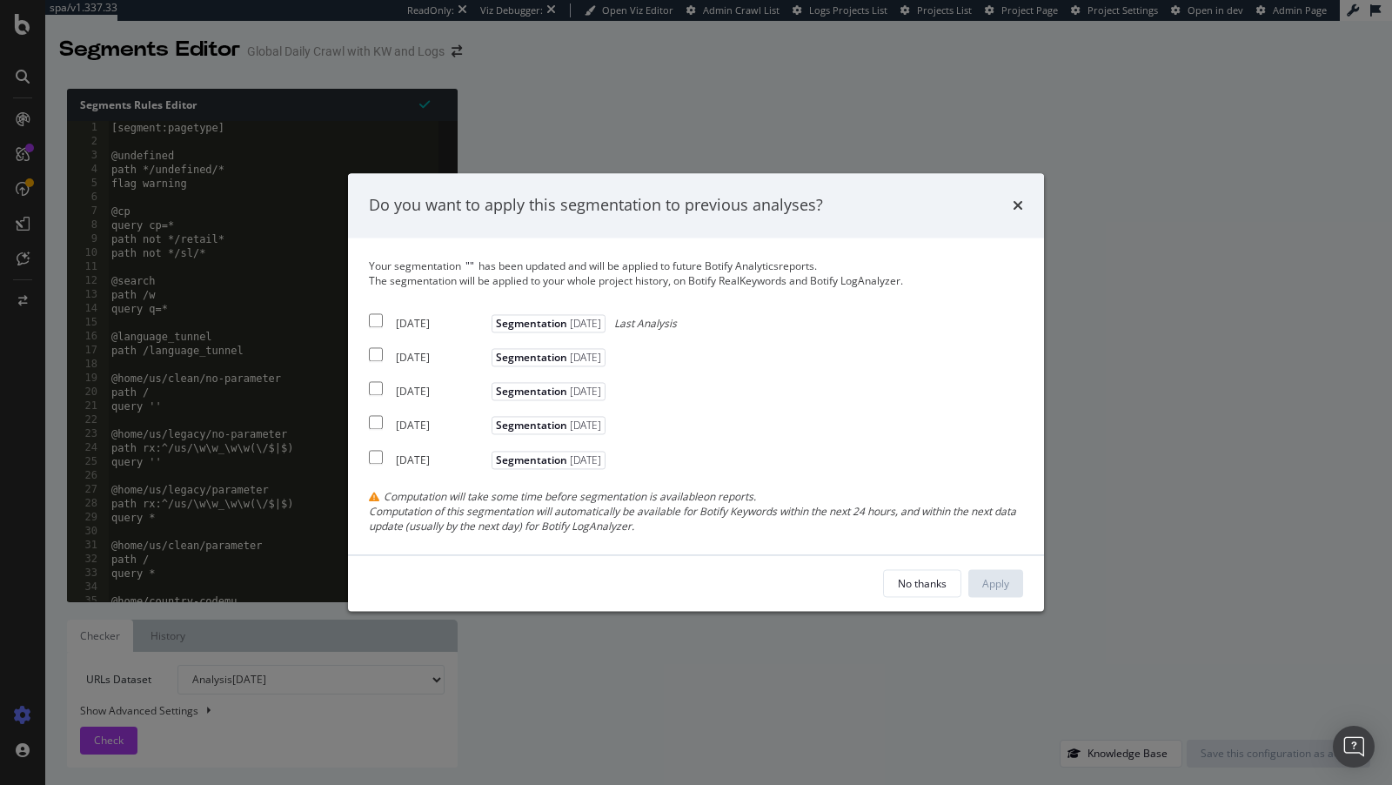
click at [452, 347] on div "[DATE] Segmentation [DATE]" at bounding box center [489, 354] width 241 height 21
checkbox input "true"
click at [438, 313] on div "[DATE] Segmentation [DATE] Last Analysis" at bounding box center [523, 320] width 308 height 21
checkbox input "true"
click at [432, 407] on div "Your segmentation " " has been updated and will be applied to future Botify Ana…" at bounding box center [696, 395] width 654 height 275
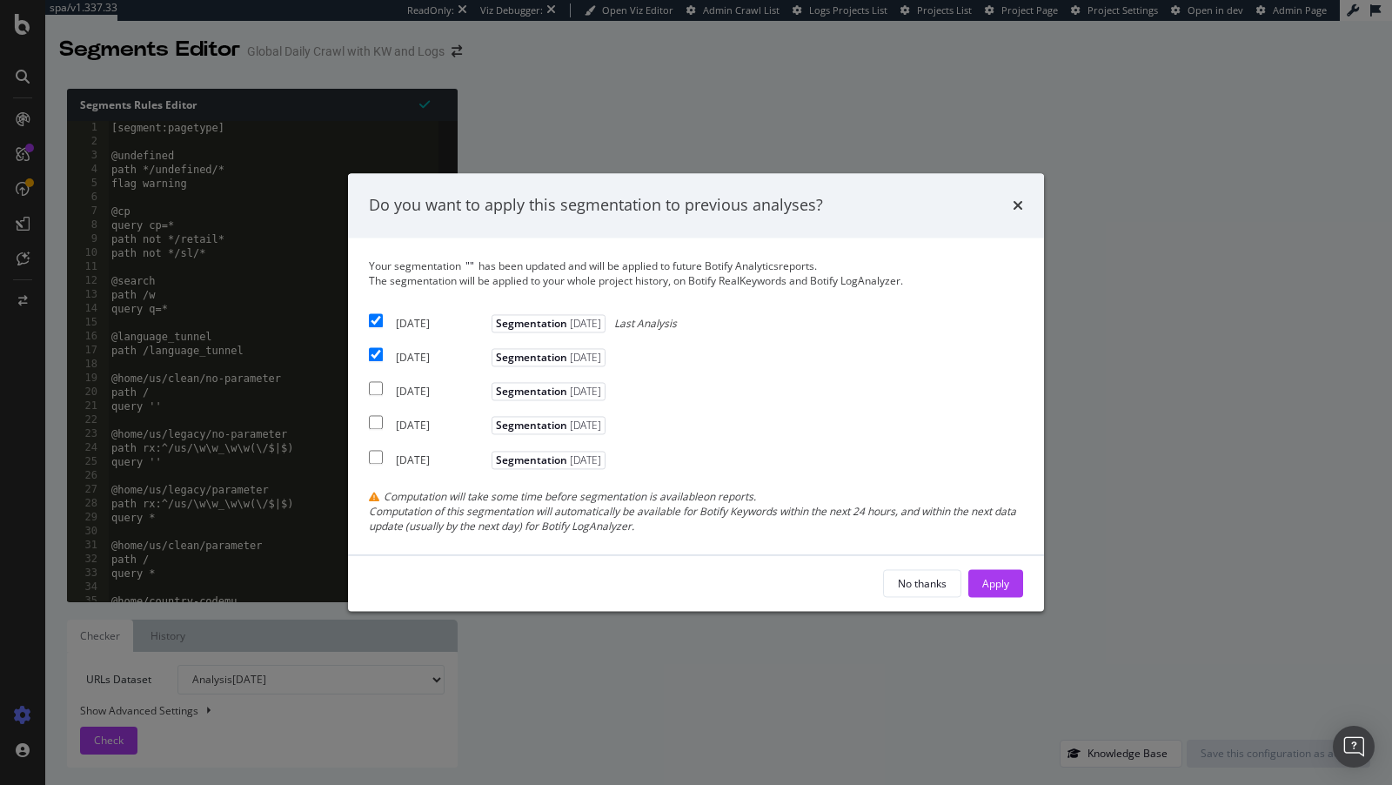
click at [432, 383] on div "[DATE] Segmentation [DATE]" at bounding box center [489, 388] width 241 height 21
checkbox input "true"
click at [987, 583] on div "Apply" at bounding box center [995, 583] width 27 height 15
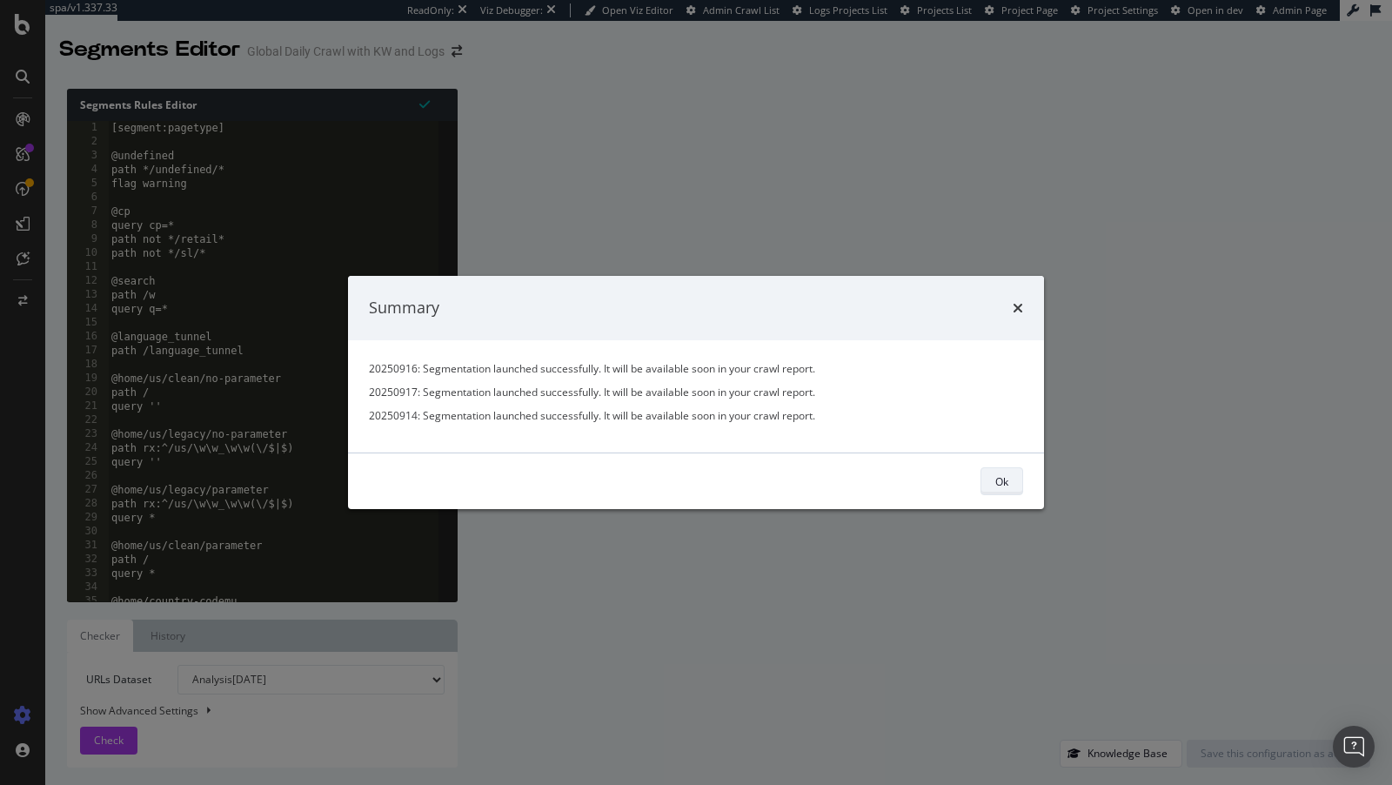
click at [1006, 478] on div "Ok" at bounding box center [1001, 480] width 13 height 15
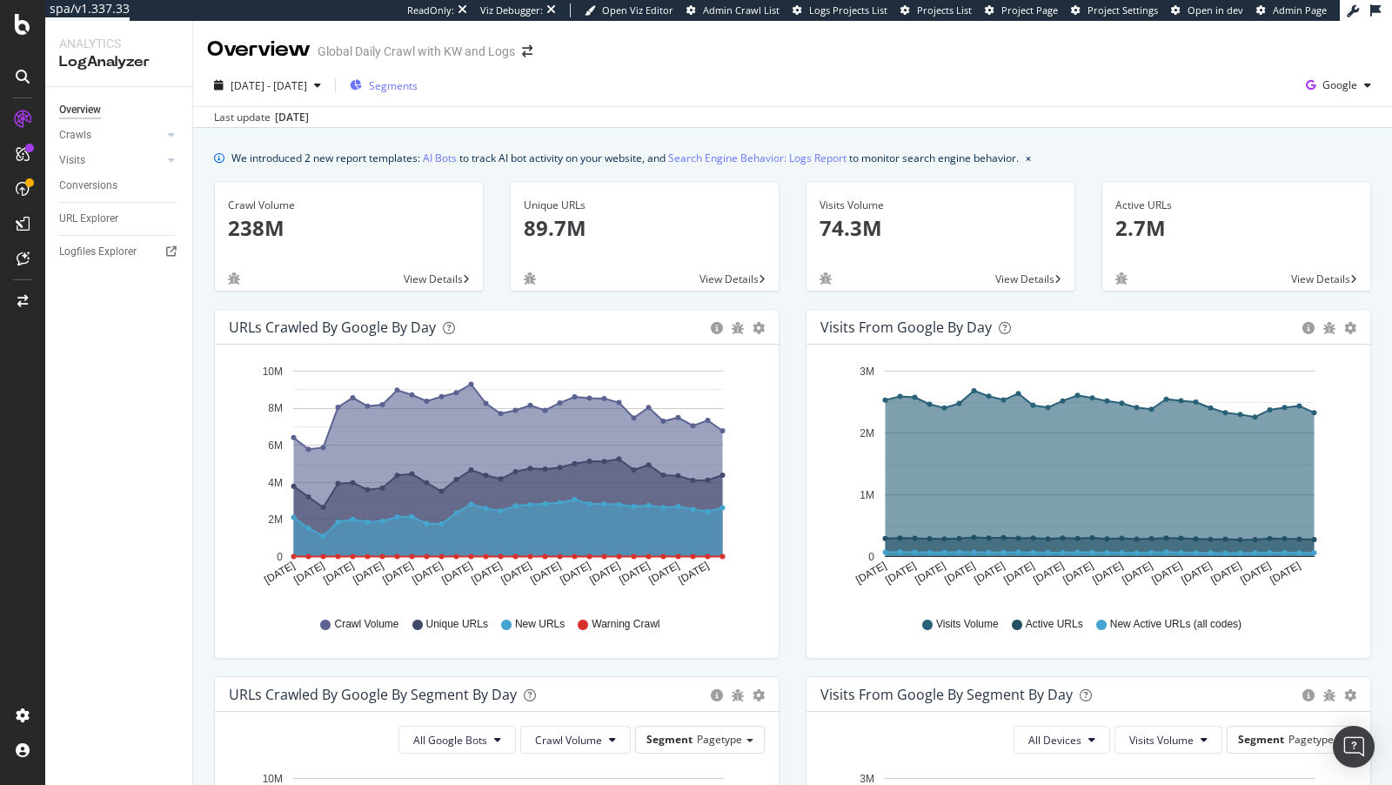
click at [418, 86] on span "Segments" at bounding box center [393, 85] width 49 height 15
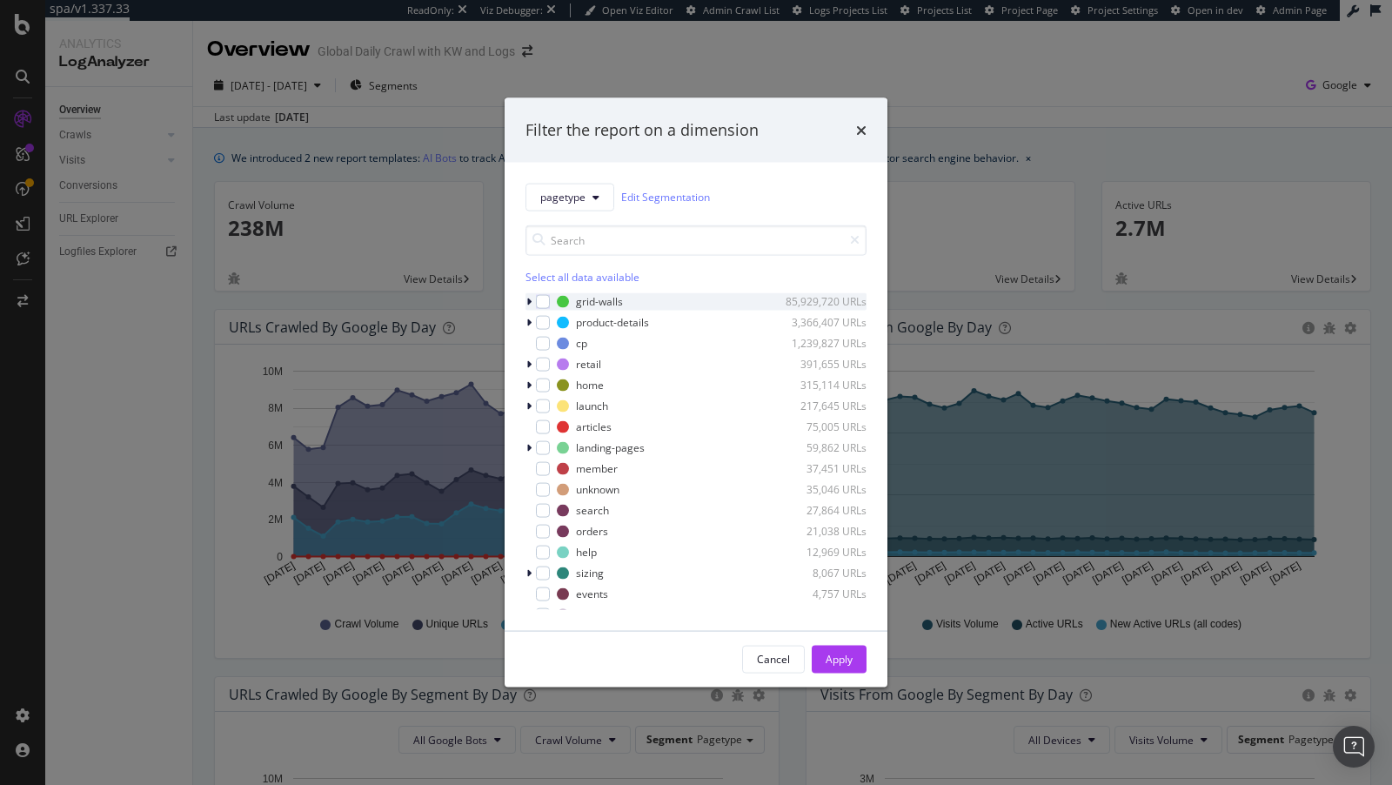
click at [534, 300] on div "modal" at bounding box center [530, 300] width 10 height 17
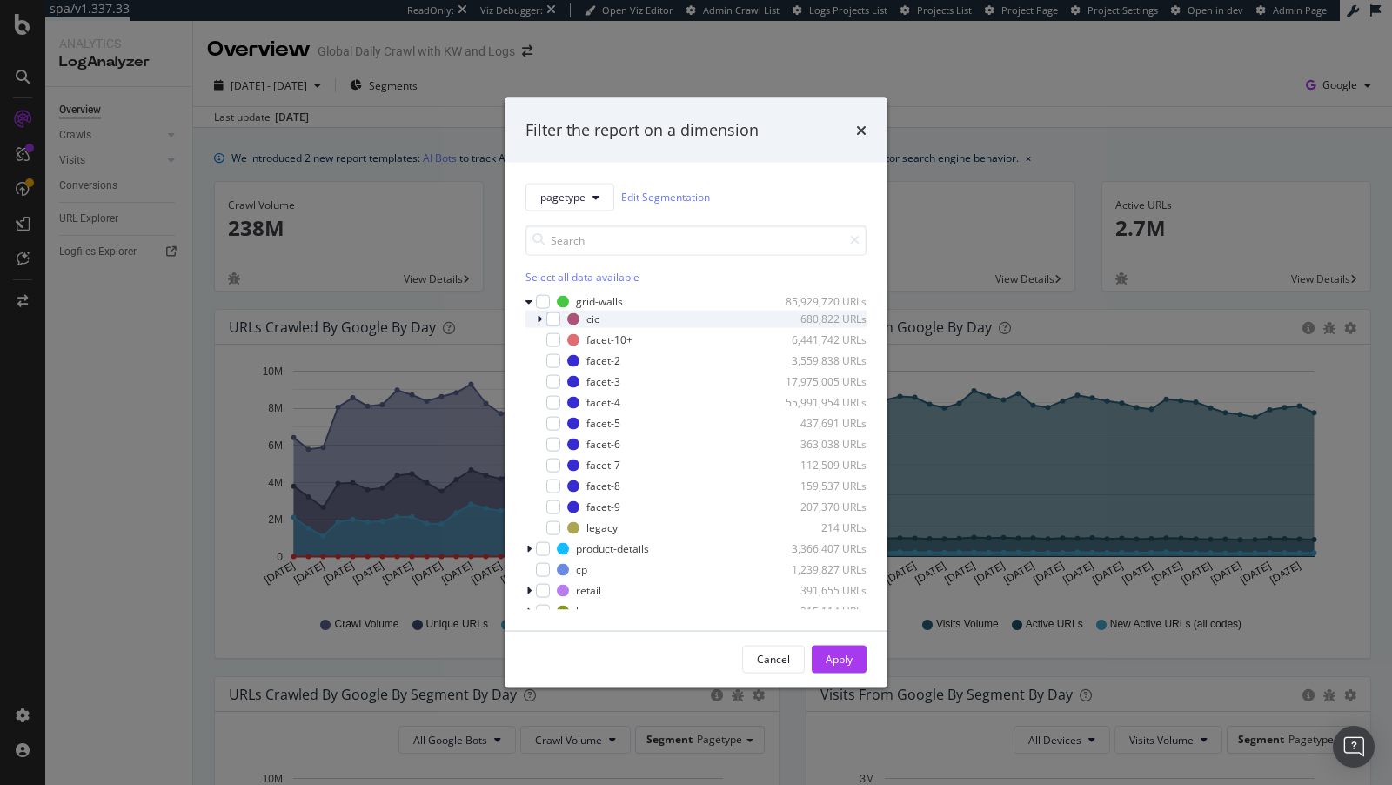
click at [561, 322] on div "cic 680,822 URLs" at bounding box center [695, 318] width 341 height 17
click at [552, 313] on div "modal" at bounding box center [553, 318] width 14 height 14
click at [545, 298] on icon "modal" at bounding box center [543, 301] width 8 height 9
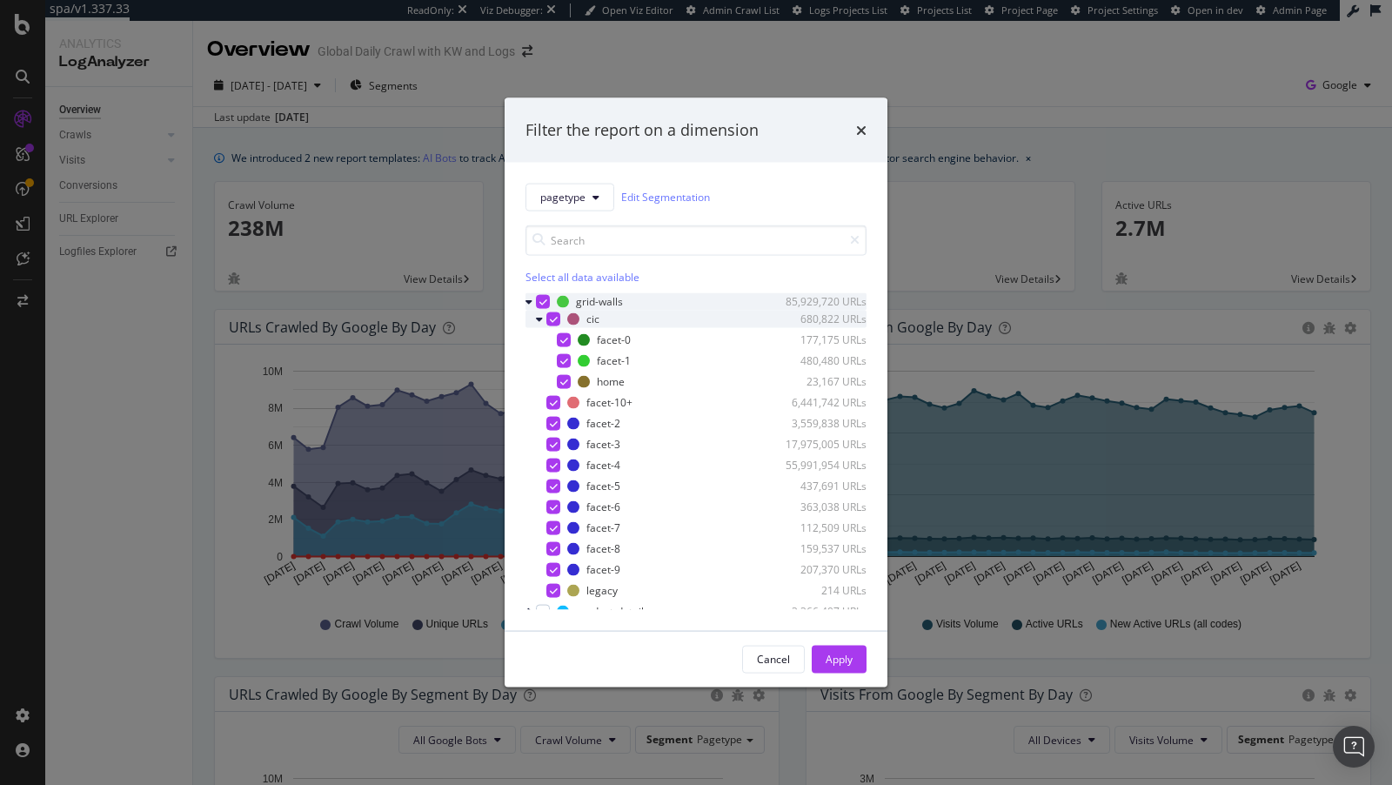
click at [536, 323] on icon "modal" at bounding box center [539, 318] width 7 height 10
click at [537, 320] on icon "modal" at bounding box center [539, 318] width 5 height 10
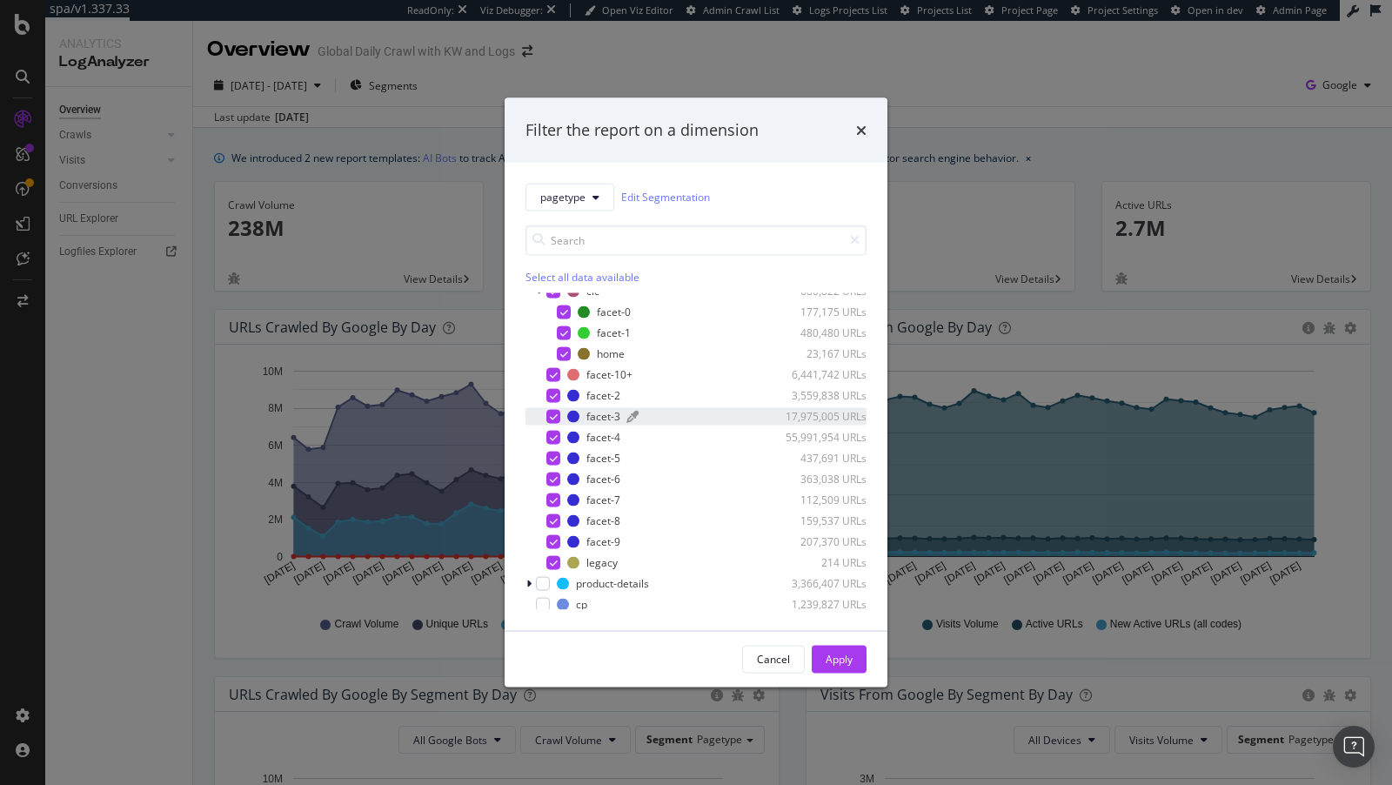
scroll to position [29, 0]
click at [547, 562] on div "modal" at bounding box center [553, 561] width 14 height 14
